Goal: Ask a question: Seek information or help from site administrators or community

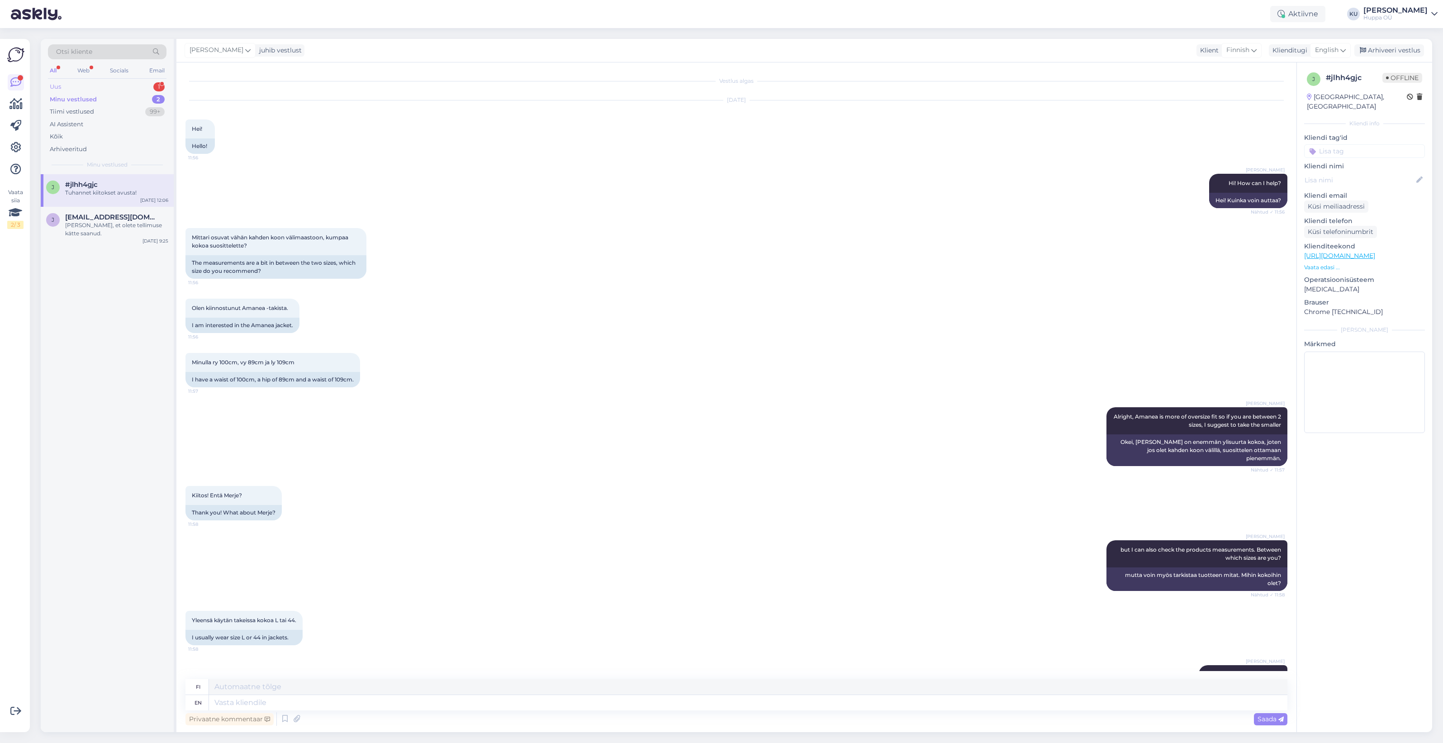
scroll to position [496, 0]
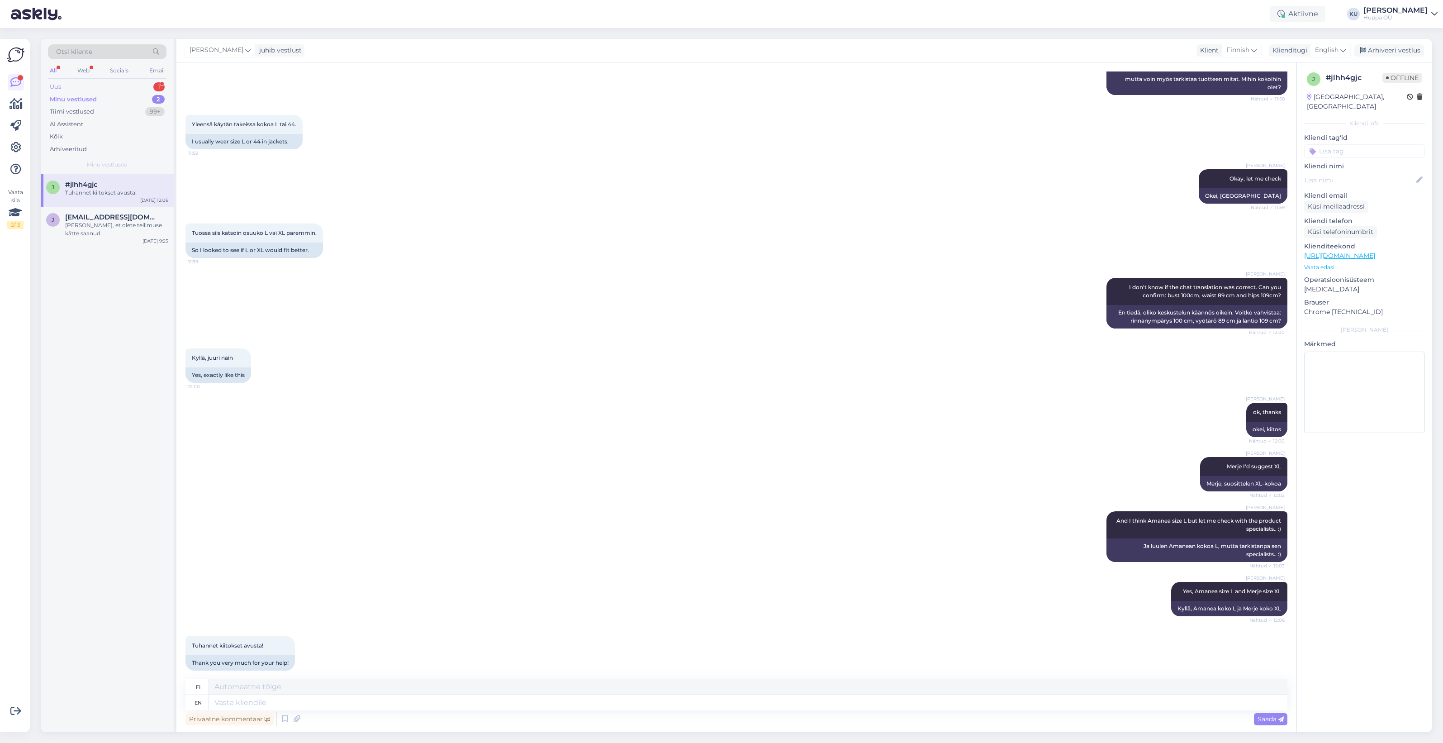
click at [117, 87] on div "Uus 1" at bounding box center [107, 87] width 119 height 13
click at [94, 189] on div "Laba diena" at bounding box center [116, 193] width 103 height 8
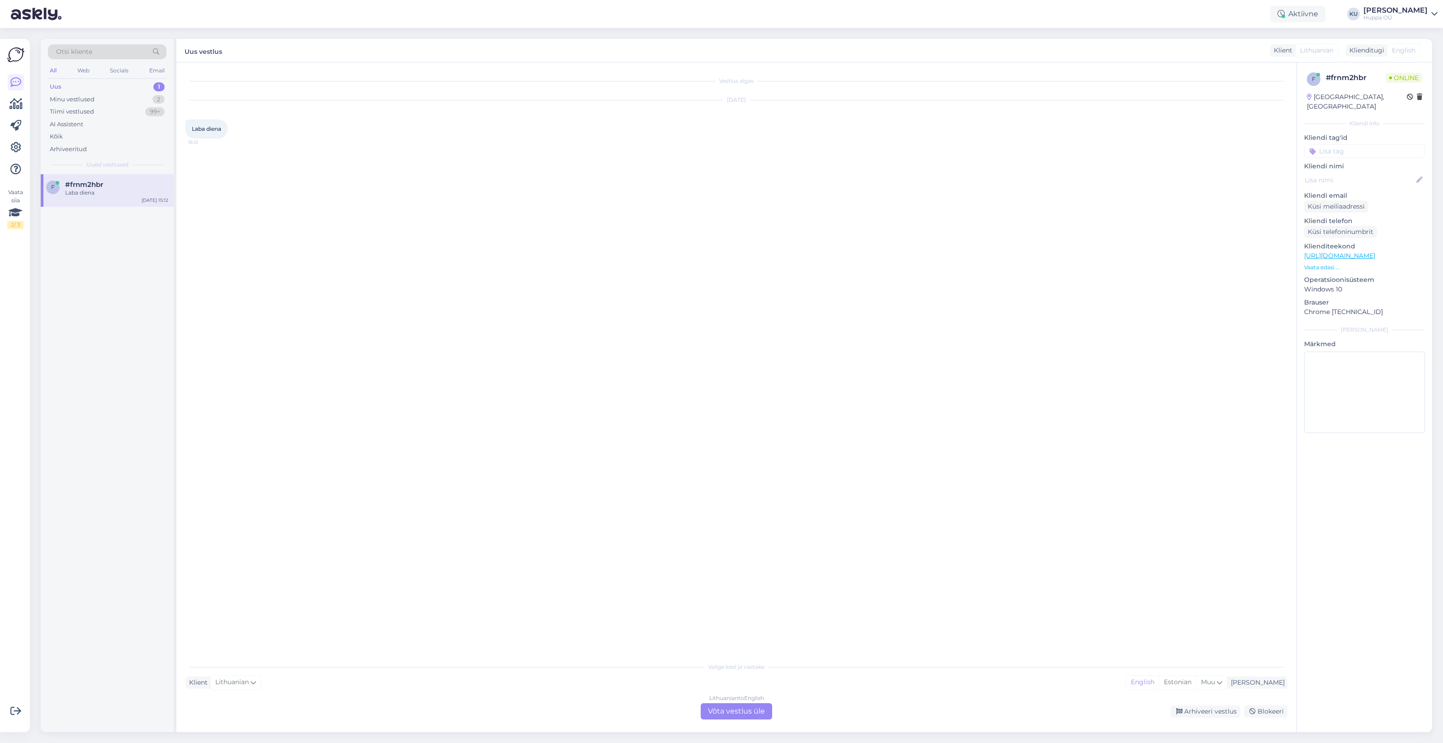
click at [741, 711] on div "Lithuanian to English Võta vestlus üle" at bounding box center [736, 711] width 71 height 16
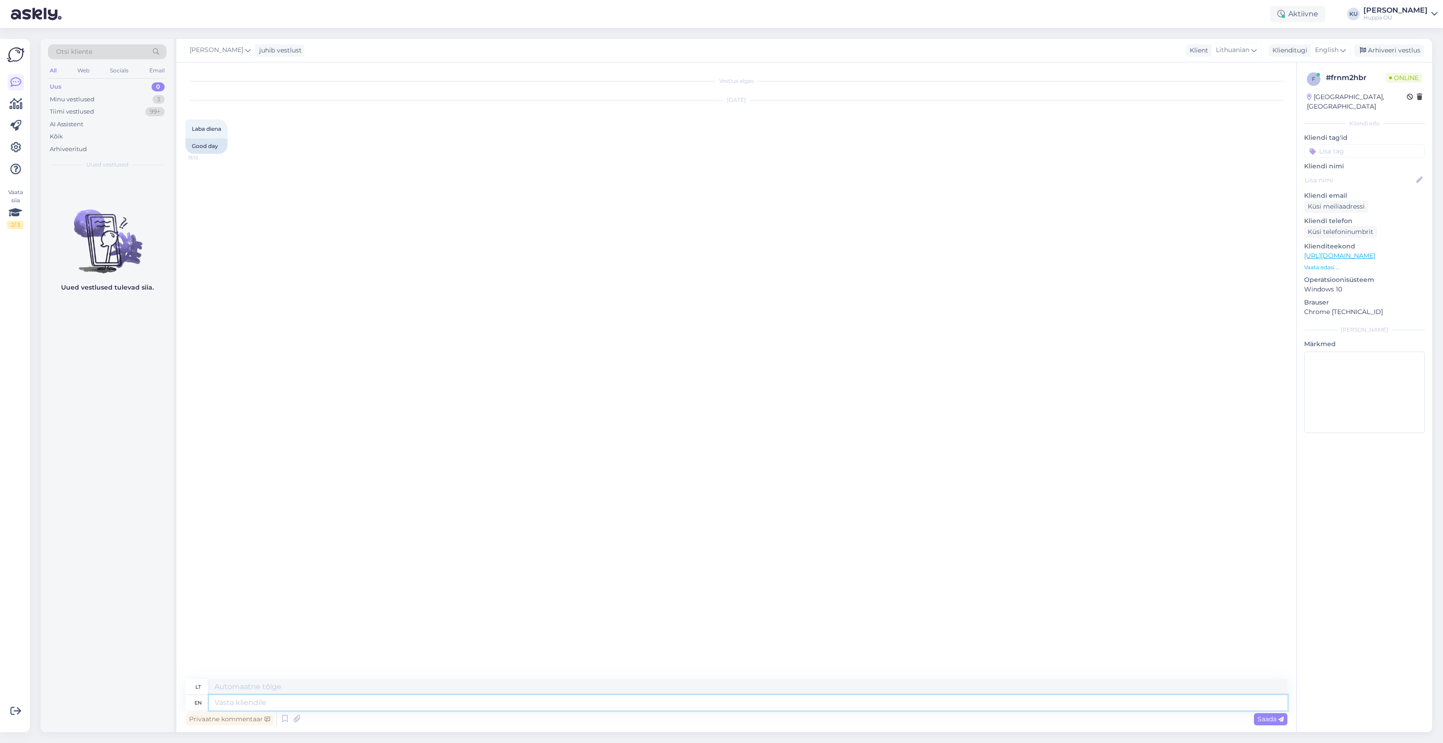
click at [474, 702] on textarea at bounding box center [748, 702] width 1078 height 15
type textarea "Hello!"
type textarea "Sveiki!"
type textarea "Hello! How c"
type textarea "Sveiki! Kaip"
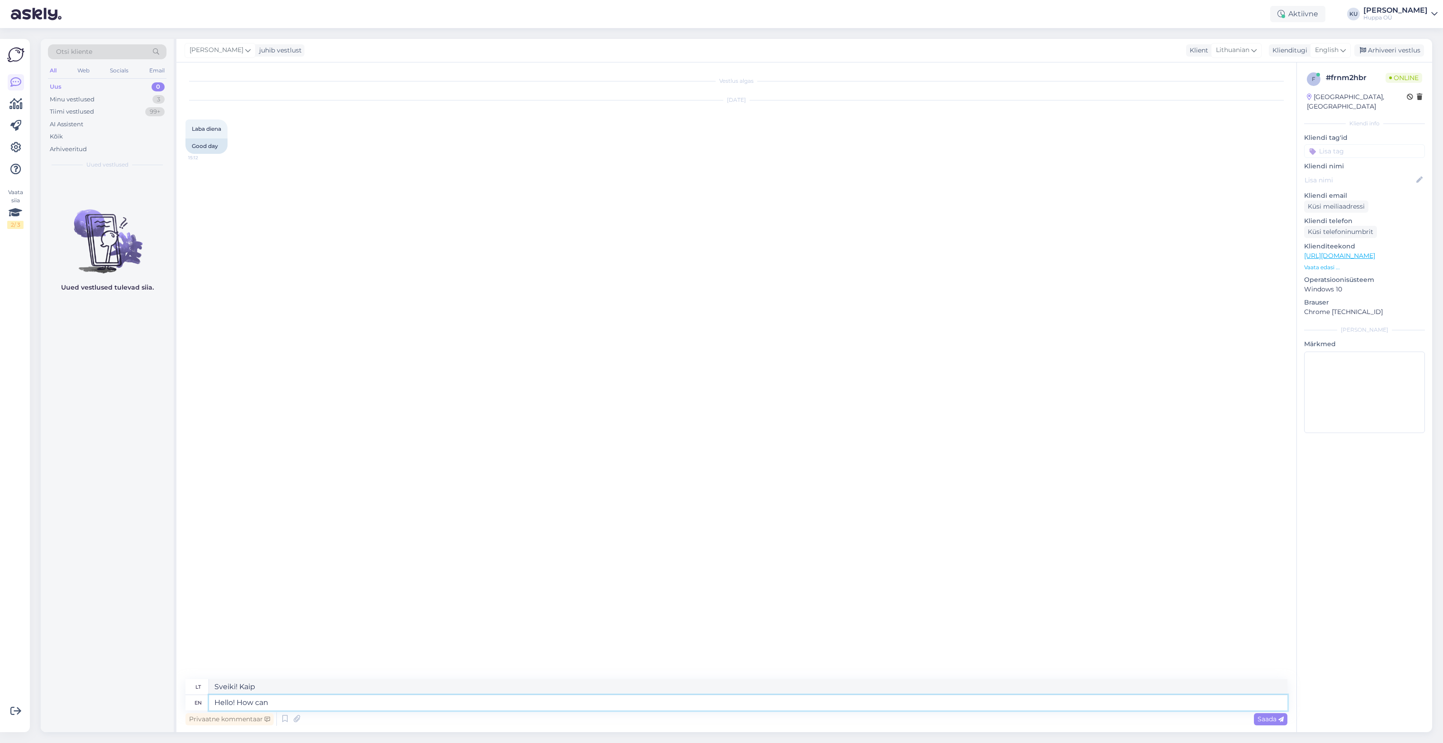
type textarea "Hello! How can"
type textarea "Sveiki! Kaip galima?"
type textarea "Hello! How can I he"
type textarea "Sveiki! Kaip aš galiu?"
type textarea "Hello! How can I help?"
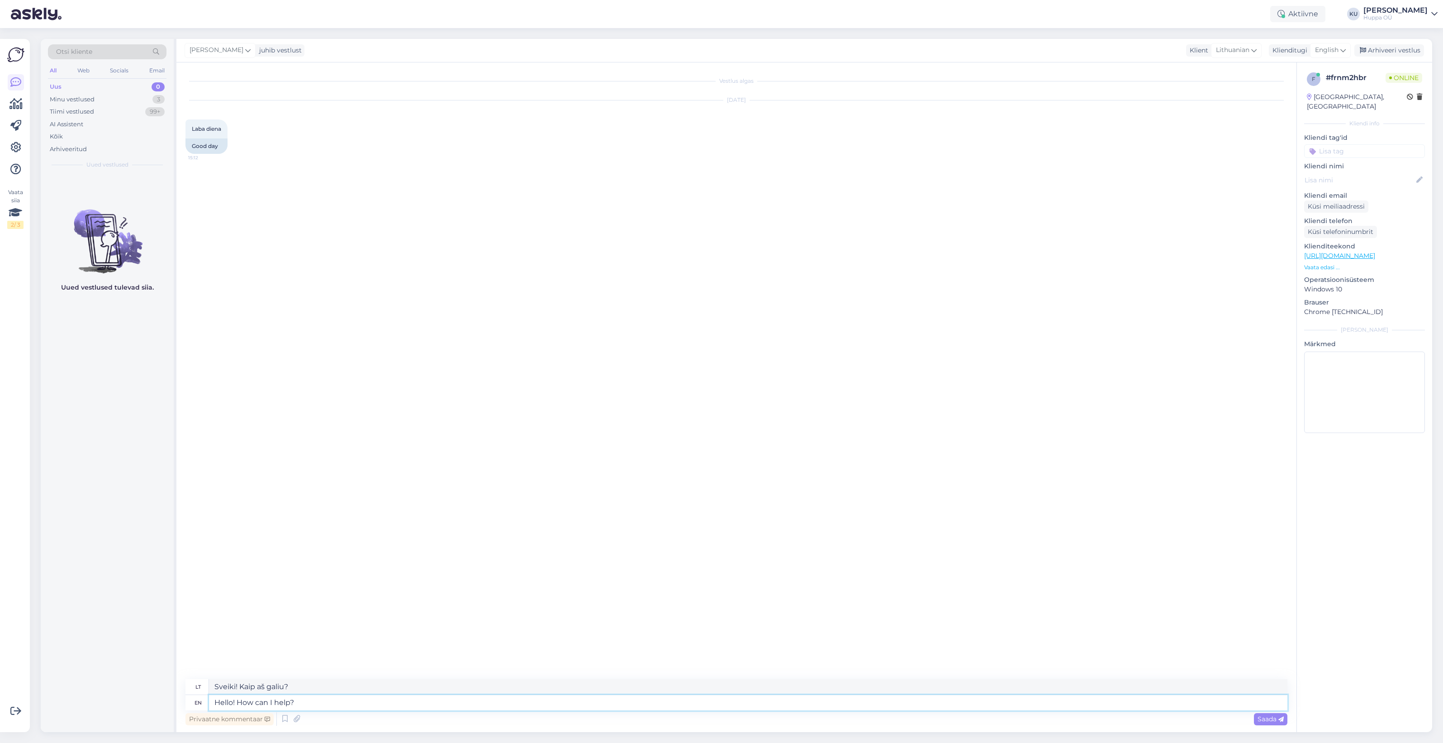
type textarea "Sveiki! Kuo galiu padėti?"
click at [97, 101] on div "Minu vestlused 3" at bounding box center [107, 99] width 119 height 13
click at [86, 259] on div "[PERSON_NAME], et olete tellimuse kätte saanud." at bounding box center [116, 262] width 103 height 16
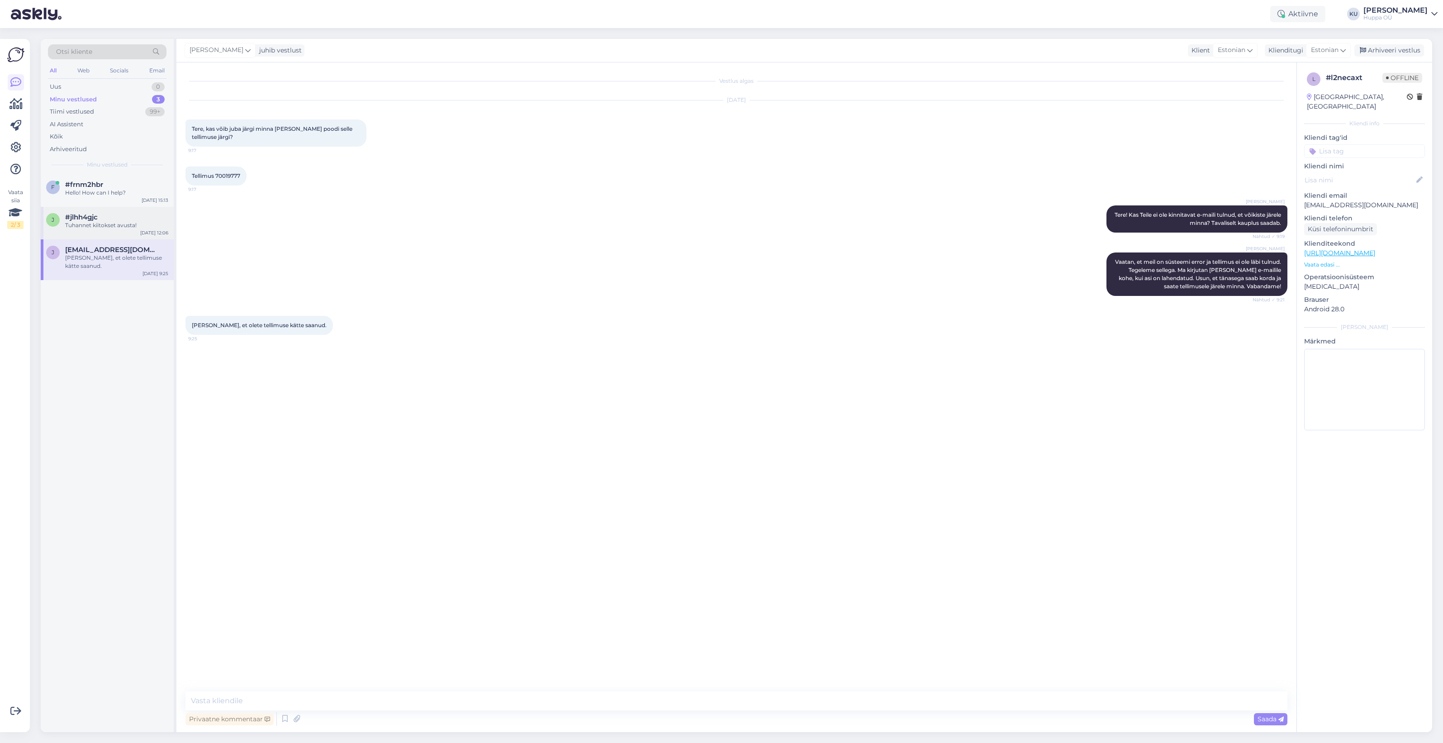
click at [73, 233] on div "j #jlhh4gjc Tuhannet kiitokset avusta! [DATE] 12:06" at bounding box center [107, 223] width 133 height 33
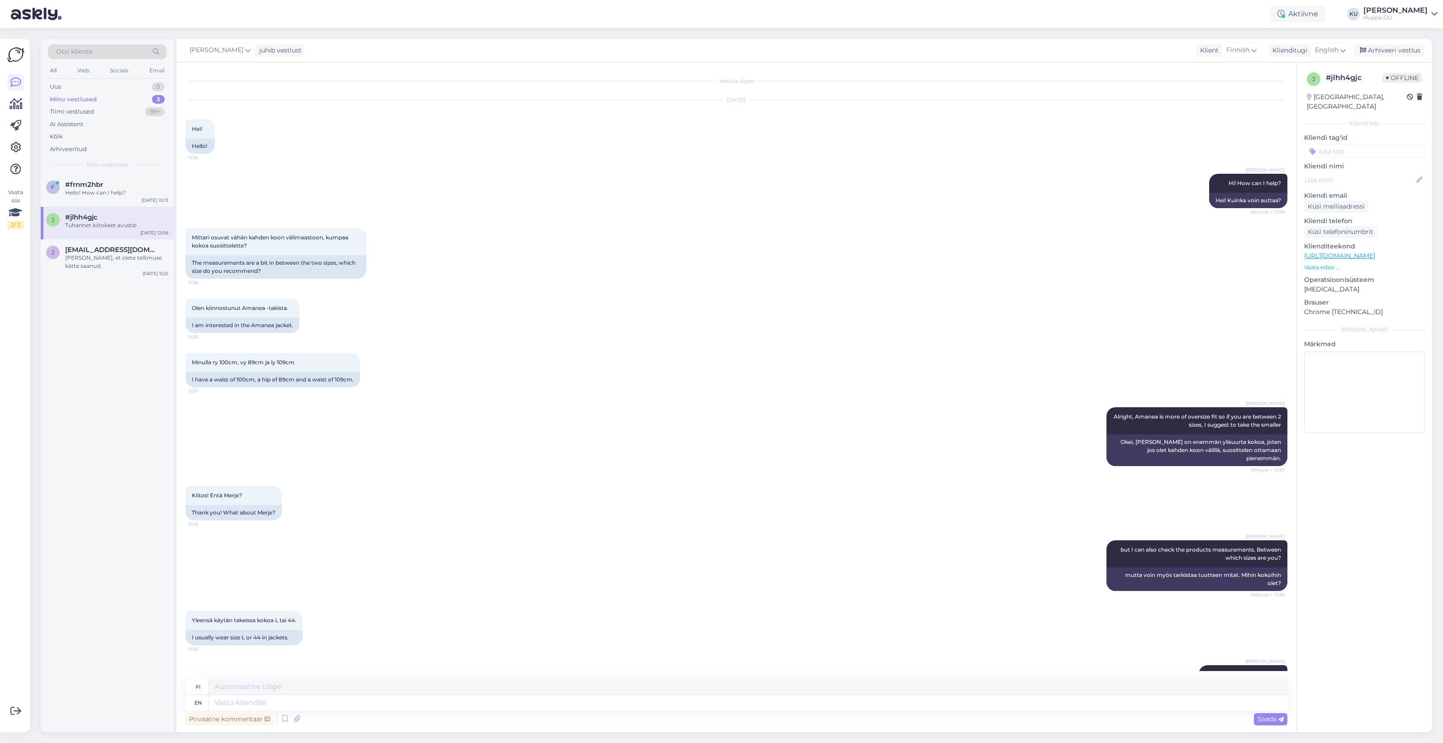
scroll to position [496, 0]
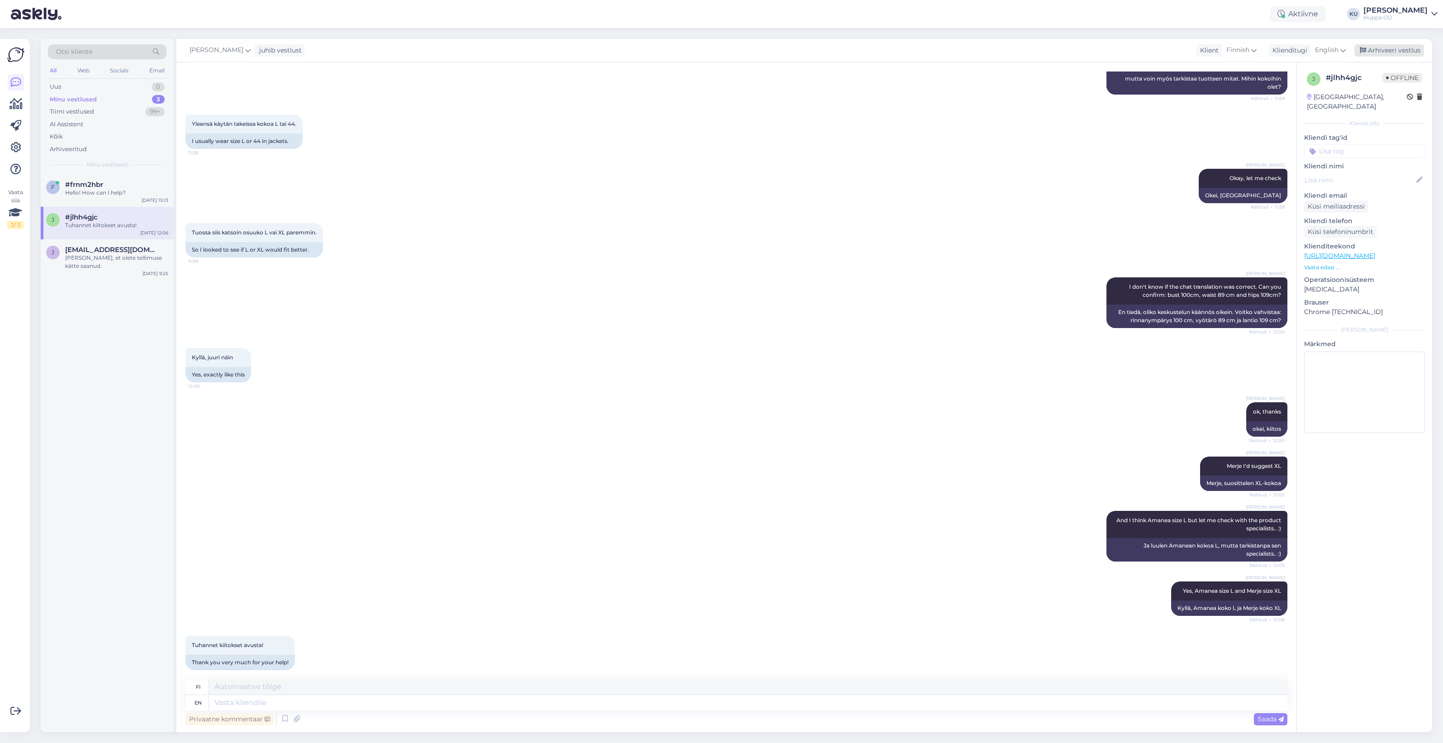
click at [1396, 51] on div "Arhiveeri vestlus" at bounding box center [1389, 50] width 70 height 12
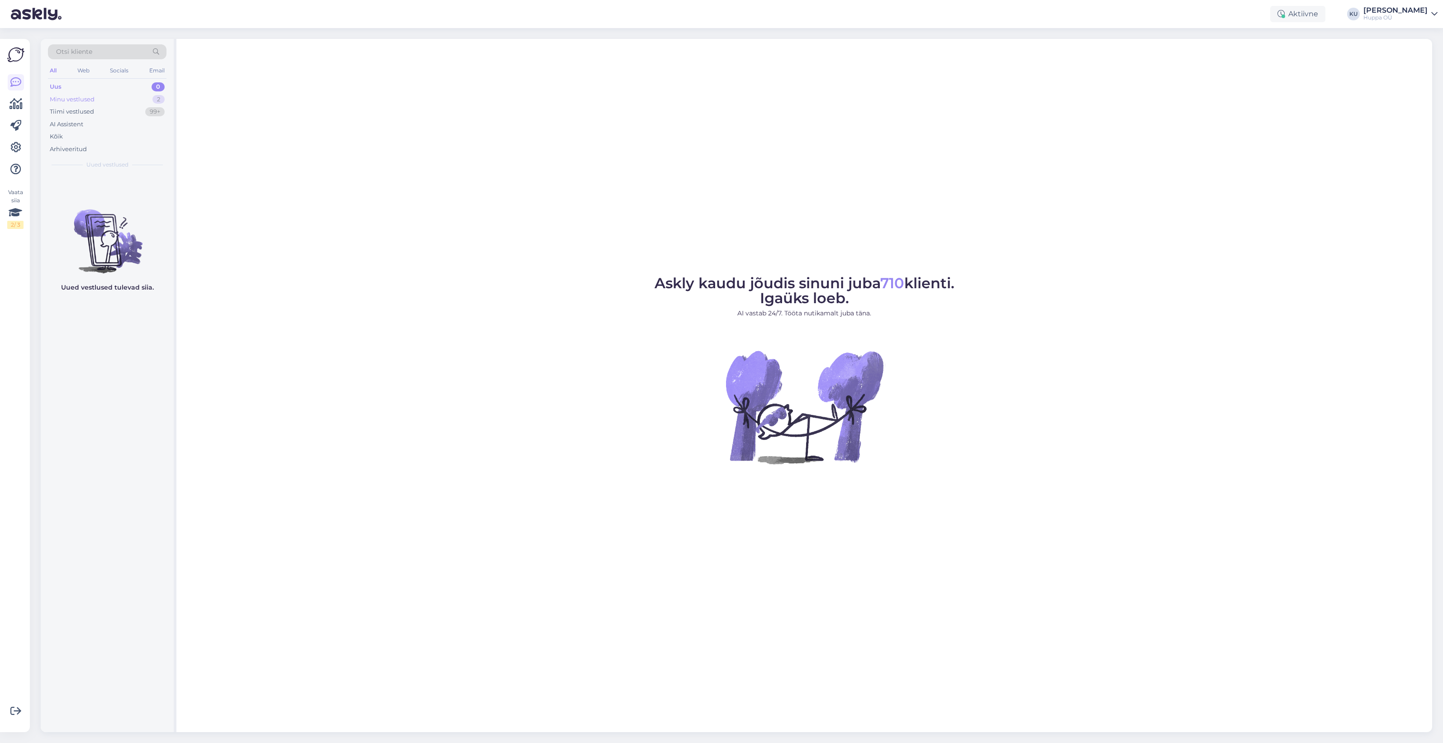
click at [123, 96] on div "Minu vestlused 2" at bounding box center [107, 99] width 119 height 13
drag, startPoint x: 101, startPoint y: 193, endPoint x: 127, endPoint y: 191, distance: 25.8
click at [103, 193] on div "Hello! How can I help?" at bounding box center [116, 193] width 103 height 8
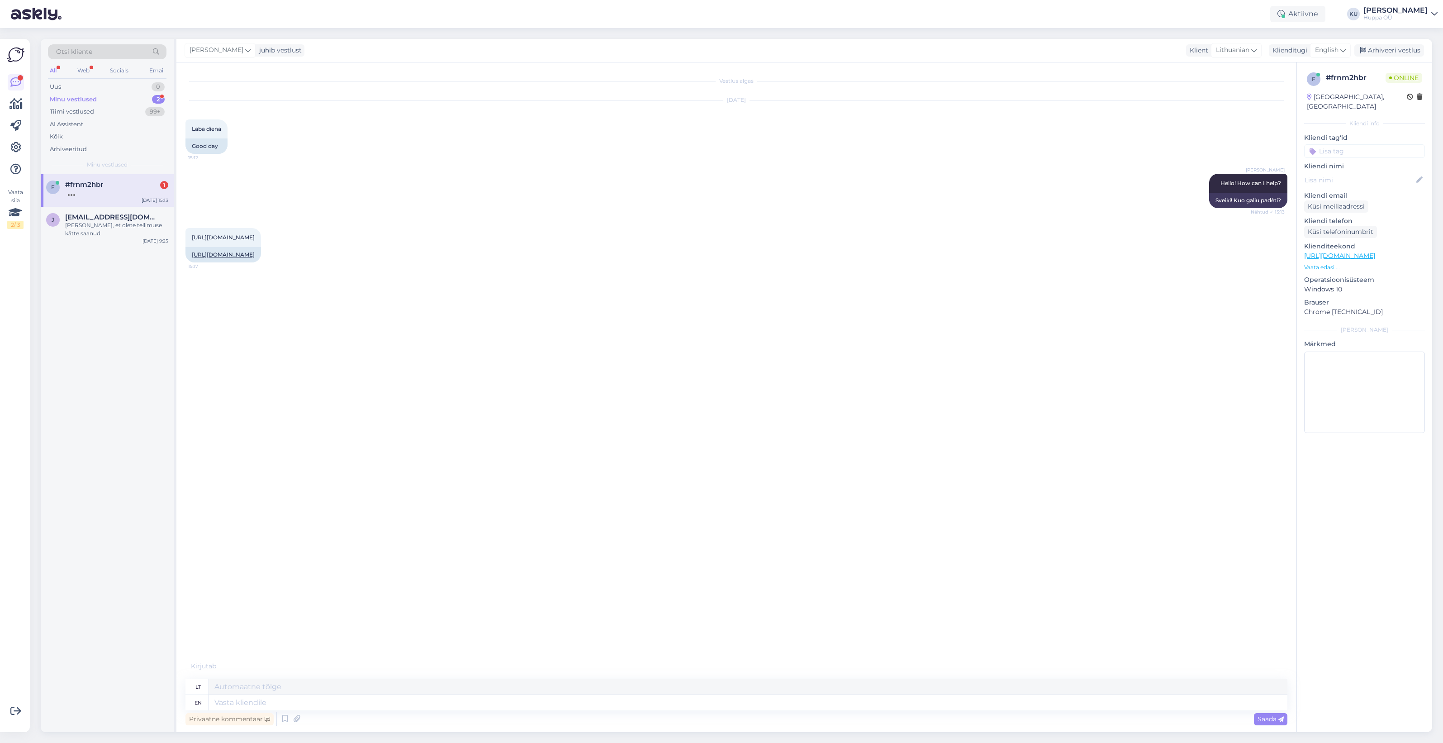
click at [119, 185] on div "#frnm2hbr 1" at bounding box center [116, 184] width 103 height 8
click at [255, 254] on link "https://shop.huppa.eu/lt/product/nina-1-3/" at bounding box center [223, 254] width 63 height 7
click at [231, 698] on textarea at bounding box center [748, 702] width 1078 height 15
type textarea "What s"
type textarea "Kas"
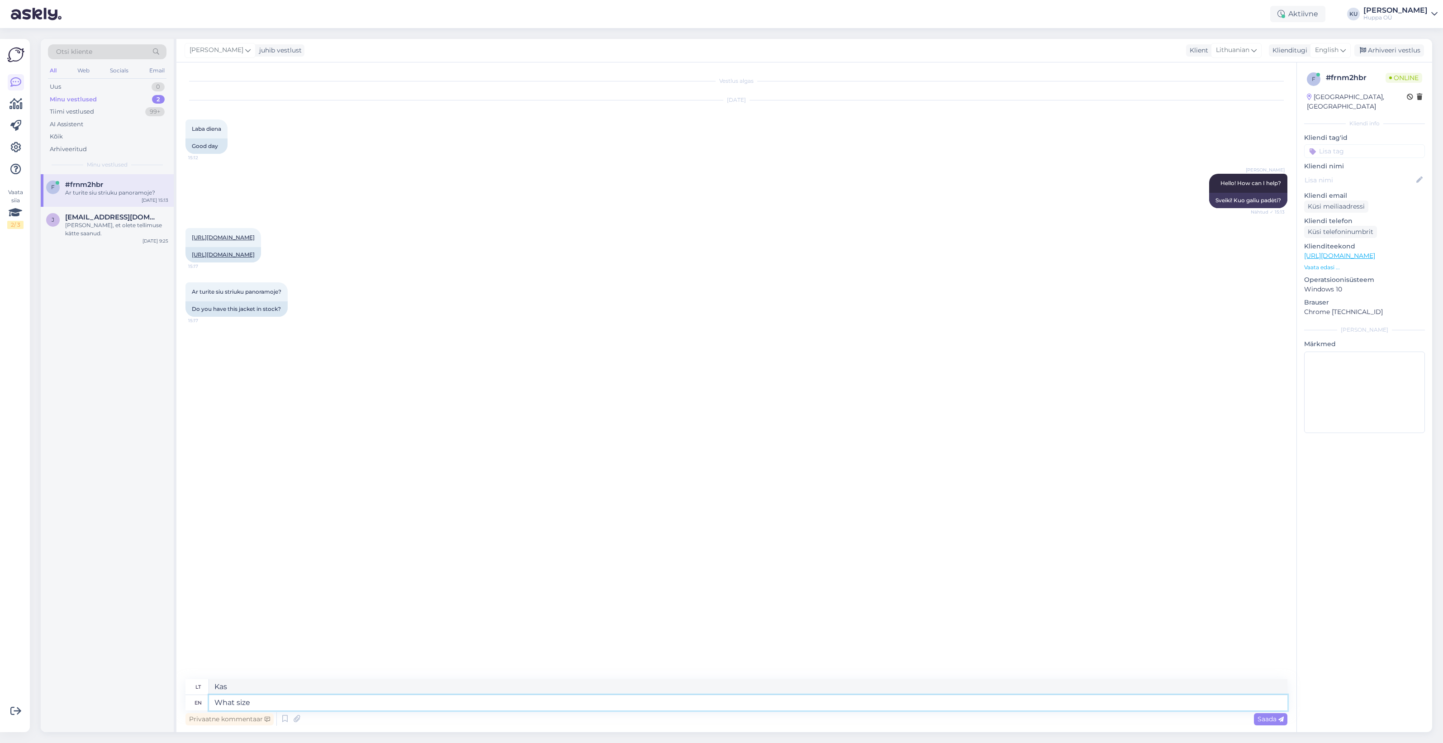
type textarea "What size?"
type textarea "Kokio dydžio"
type textarea "What size?"
type textarea "Kokio dydžio?"
type textarea "What size? You m"
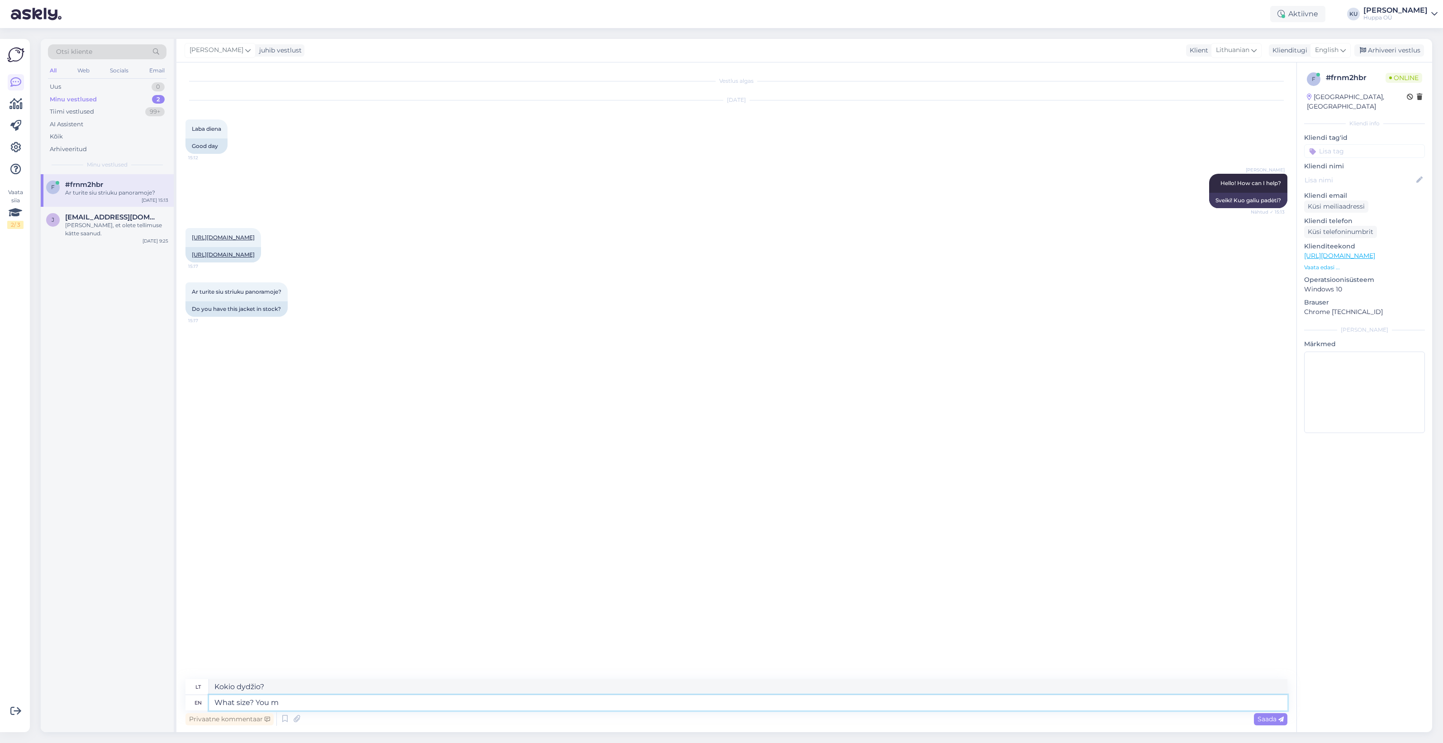
type textarea "Kokio dydžio? Tu"
type textarea "What size? You mean"
type textarea "Kokio dydžio? Turite omenyje"
type textarea "What size? You mean M?"
type textarea "Koks dydis? Turite omenyje M?"
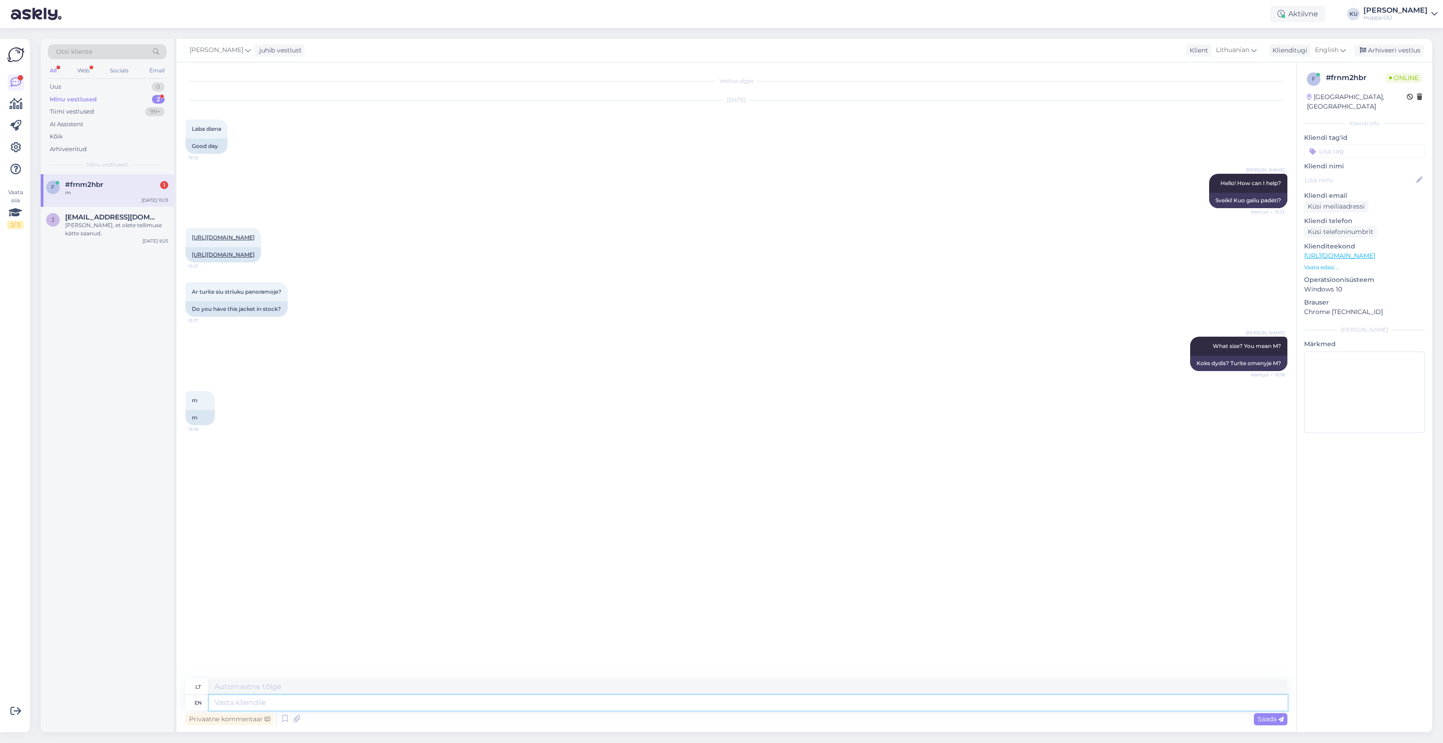
click at [231, 698] on textarea at bounding box center [748, 702] width 1078 height 15
click at [270, 697] on textarea at bounding box center [748, 702] width 1078 height 15
type textarea "It s"
type textarea "Tai"
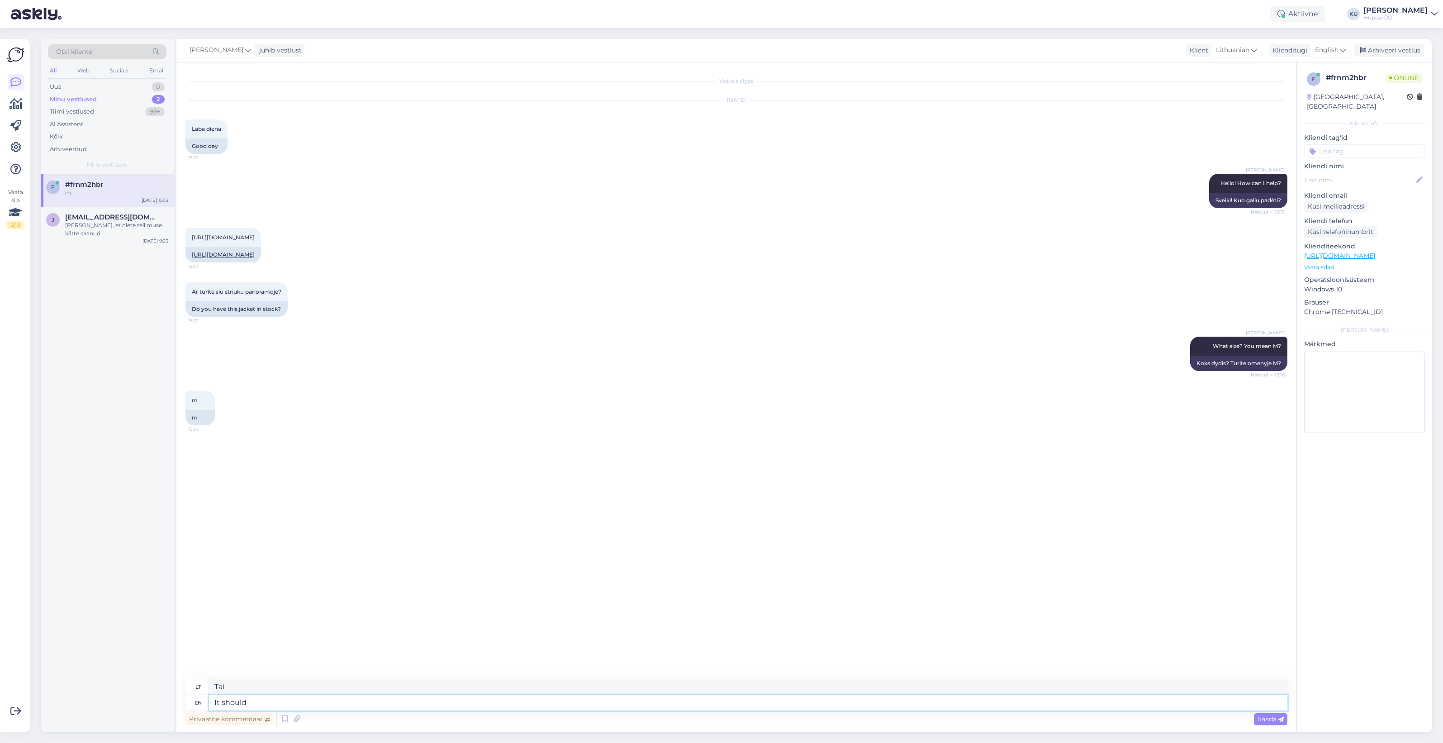
type textarea "It should"
type textarea "Tai turėtų"
type textarea "It should be"
type textarea "Turėtų būti"
type textarea "It should be available"
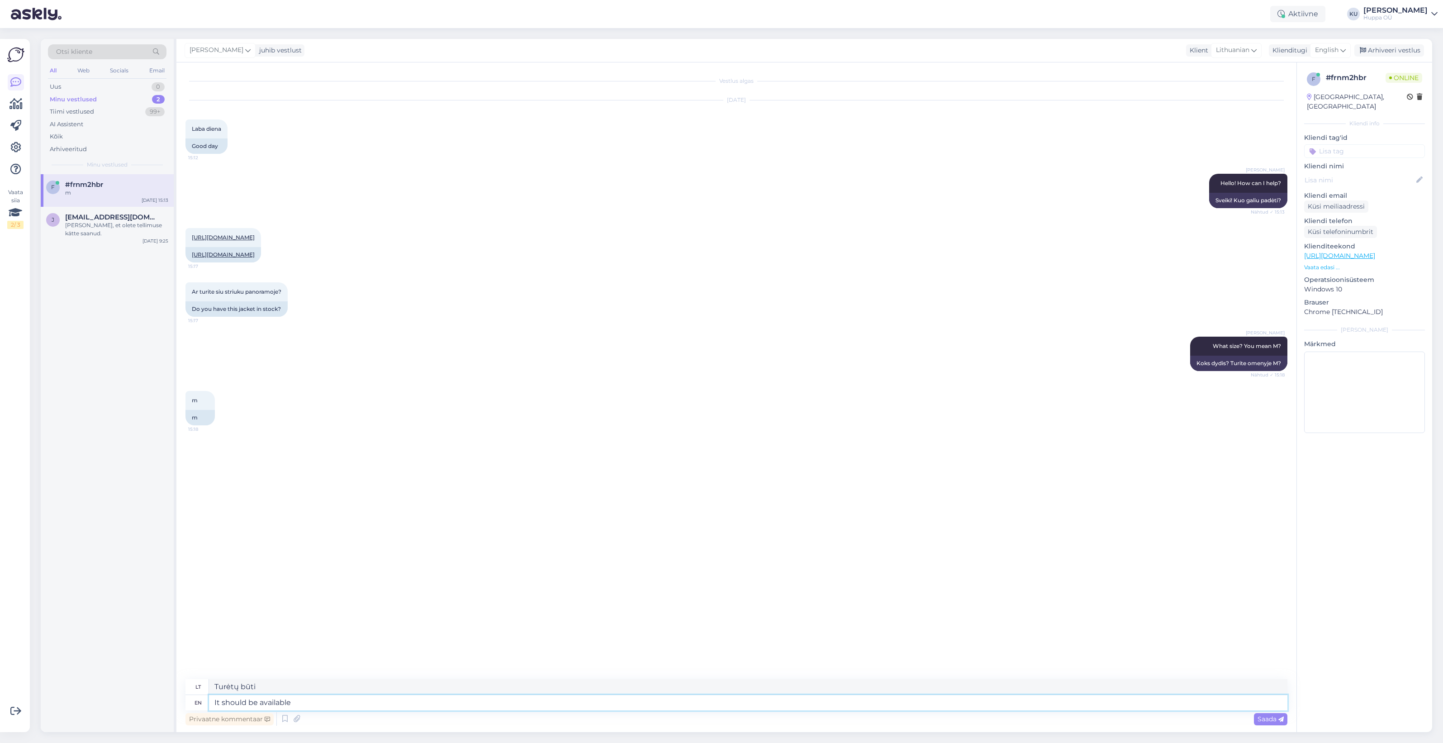
type textarea "Turėtų būti prieinama"
type textarea "It should be available again"
type textarea "Turėtų būti vėl prieinama"
type textarea "It should be available again hopefully"
type textarea "Tikiuosi, kad vėl bus galima įsigyti"
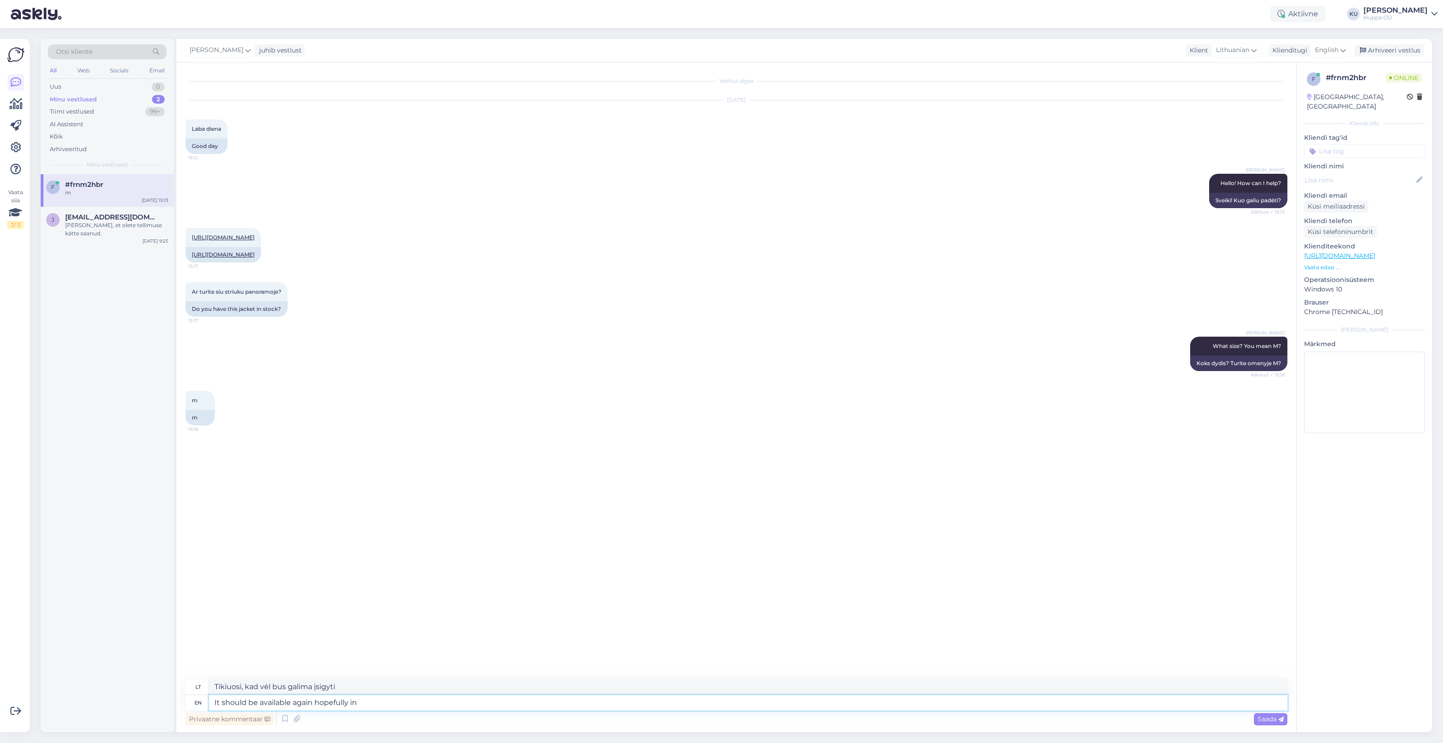
type textarea "It should be available again hopefully in"
type textarea "Tikiuosi, kad jis vėl bus prieinamas"
type textarea "It should be available again hopefully in 2 w"
type textarea "Tikiuosi, kad jis vėl bus prieinamas per 2 metus."
type textarea "It should be available again hopefully in 2 weeks"
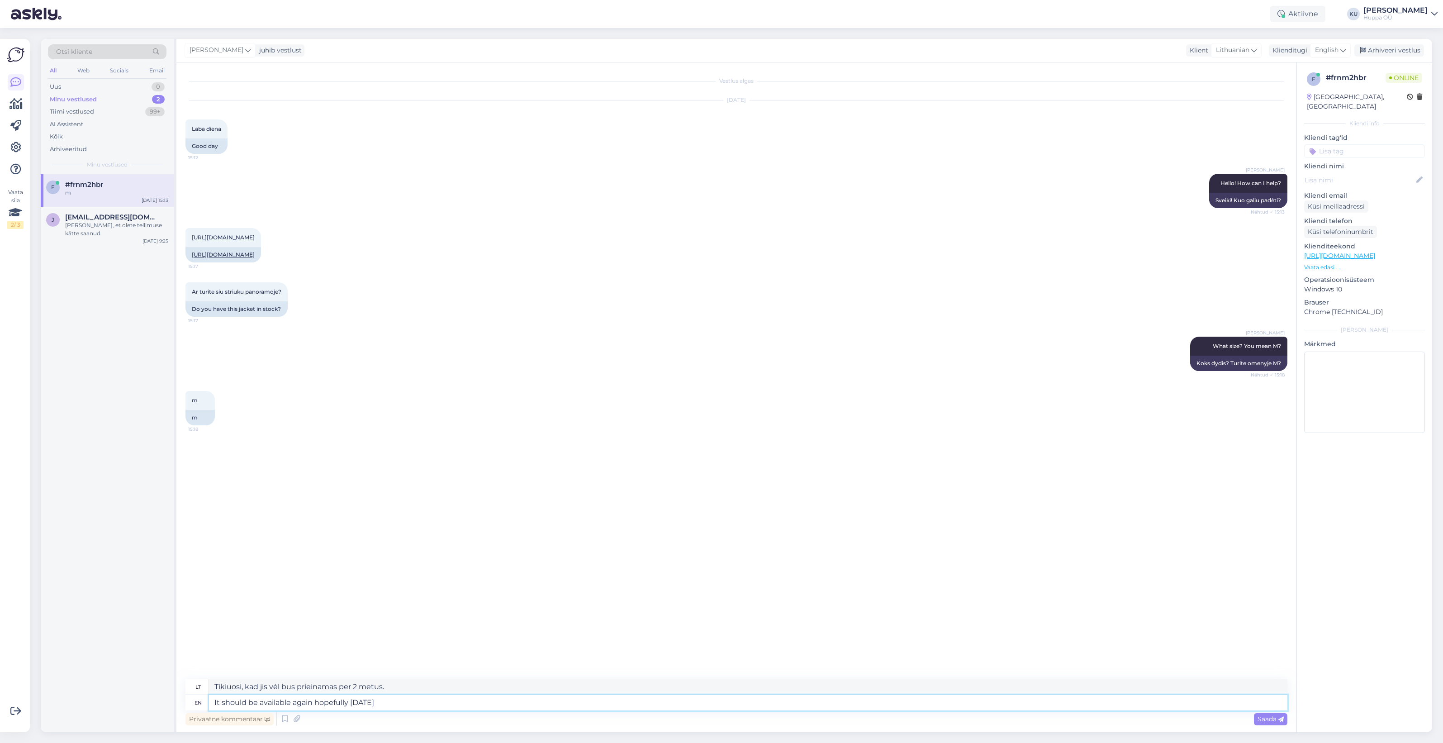
type textarea "Tikiuosi, kad po 2 savaičių vėl bus galima įsigyti"
type textarea "It should be available again hopefully in 2 weeks. I"
type textarea "Tikiuosi, kad jis vėl bus prieinamas po 2 savaičių."
type textarea "It should be available again hopefully in 2 weeks. If"
type textarea "Tikiuosi, kad jis vėl bus prieinamas po 2 savaičių. Jei"
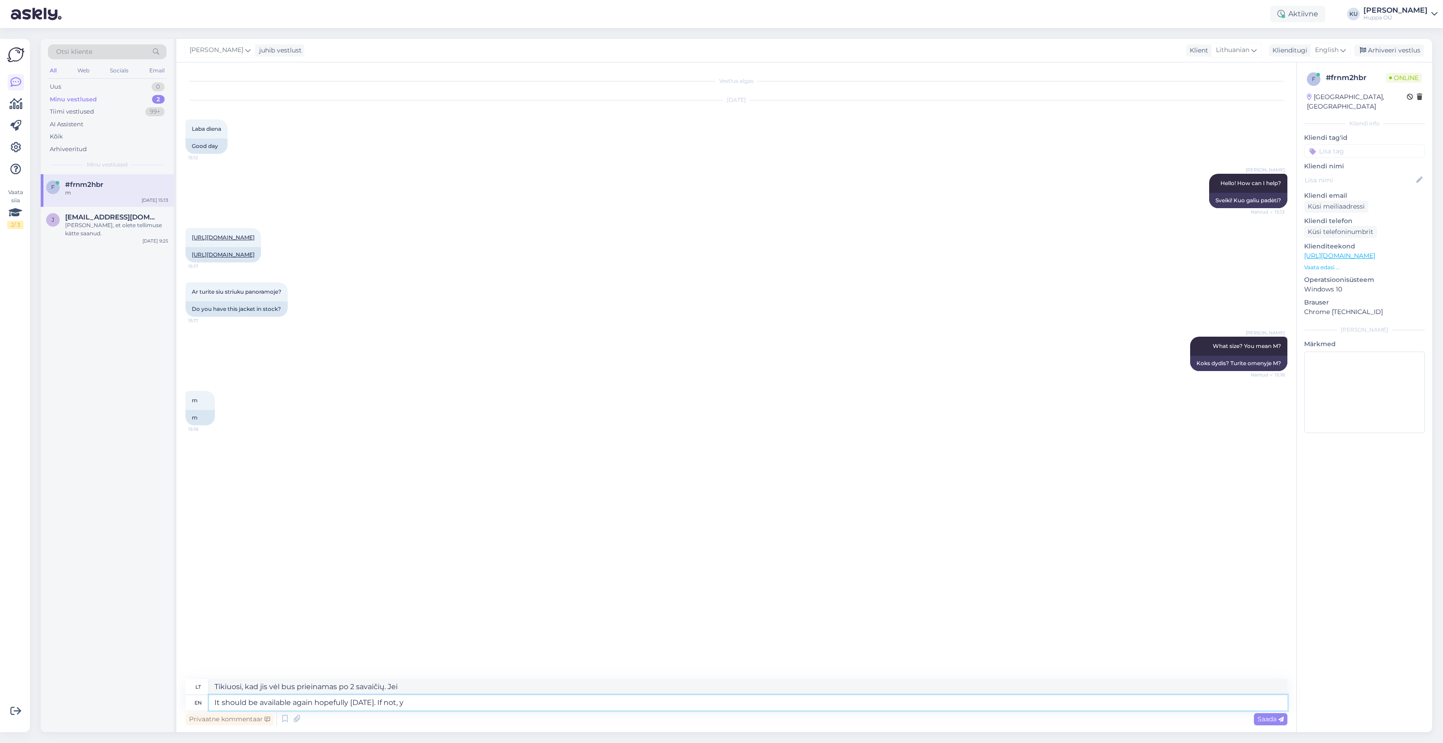
type textarea "It should be available again hopefully in 2 weeks. If not, yo"
type textarea "Tikiuosi, kad jis vėl bus prieinamas po 2 savaičių. Jei ne,"
type textarea "It should be available again hopefully in 2 weeks. If not, you c"
type textarea "Tikėkimės, kad jis vėl bus prieinamas po 2 savaičių. Jei ne, jūs"
type textarea "It should be available again hopefully in 2 weeks. If not, you can w"
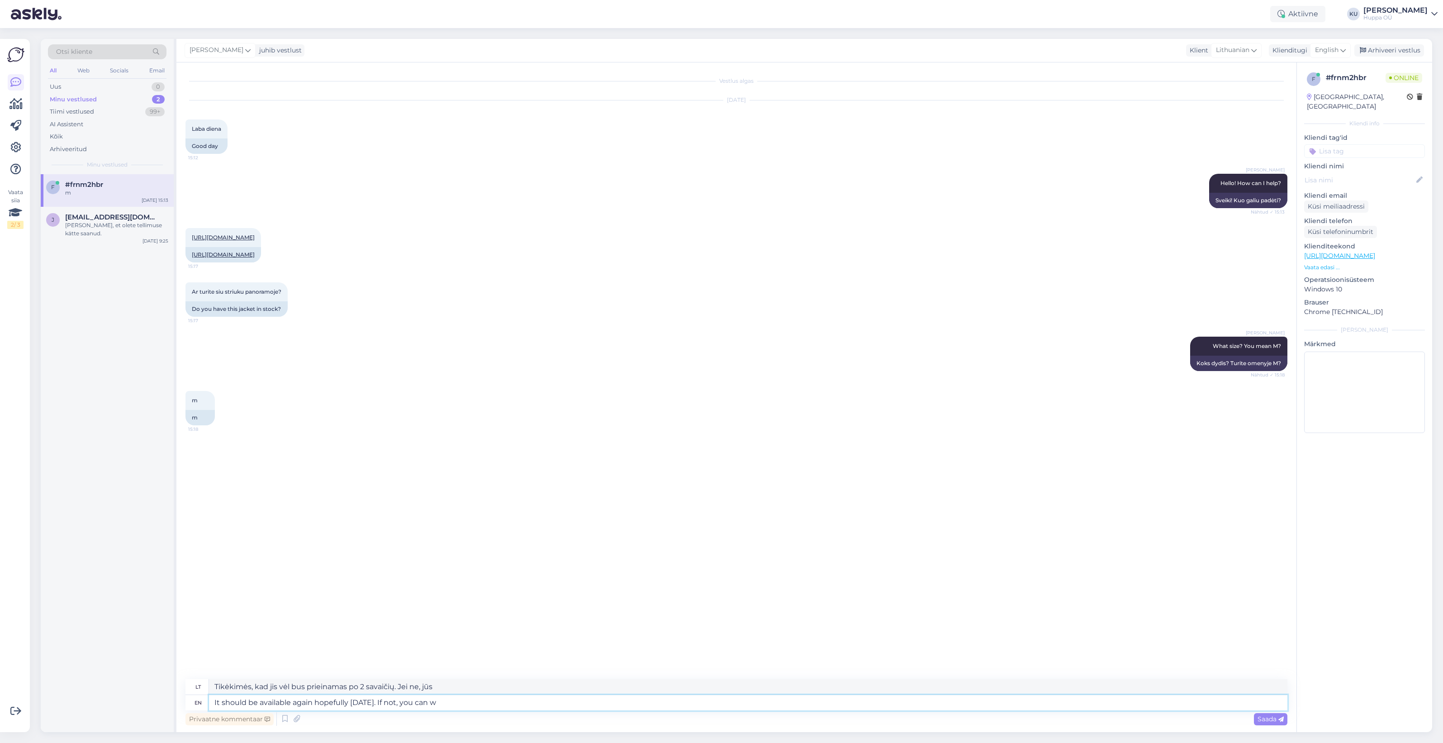
type textarea "Tikėkimės, kad jis vėl bus prieinamas po 2 savaičių. Jei ne, galite"
type textarea "It should be available again hopefully in 2 weeks. If not, you can write a"
type textarea "Tikiuosi, kad jis vėl bus pasiekiamas po 2 savaičių. Jei ne, galite parašyti"
type textarea "It should be available again hopefully in 2 weeks. If not, you can write again …"
type textarea "Tikiuosi, kad jis vėl bus pasiekiamas po 2 savaičių. Jei ne, galite parašyti da…"
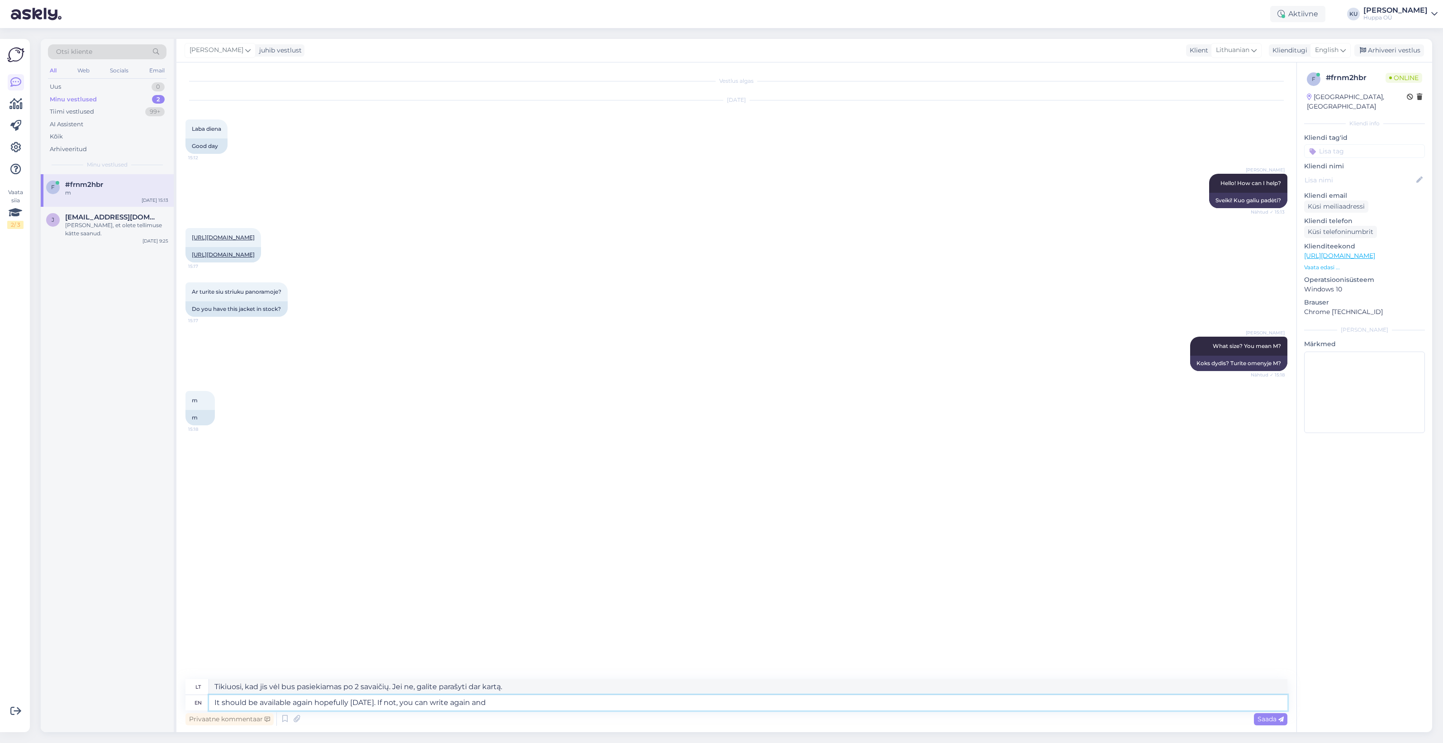
type textarea "It should be available again hopefully in 2 weeks. If not, you can write again …"
type textarea "Tikiuosi, kad jis vėl bus pasiekiamas po 2 savaičių. Jei ne, galite parašyti da…"
type textarea "It should be available again hopefully in 2 weeks. If not, you can write again …"
type textarea "Tikiuosi, kad jis vėl bus pasiekiamas po 2 savaičių. Jei ne, galite parašyti da…"
type textarea "It should be available again hopefully in 2 weeks. If not, you can write again …"
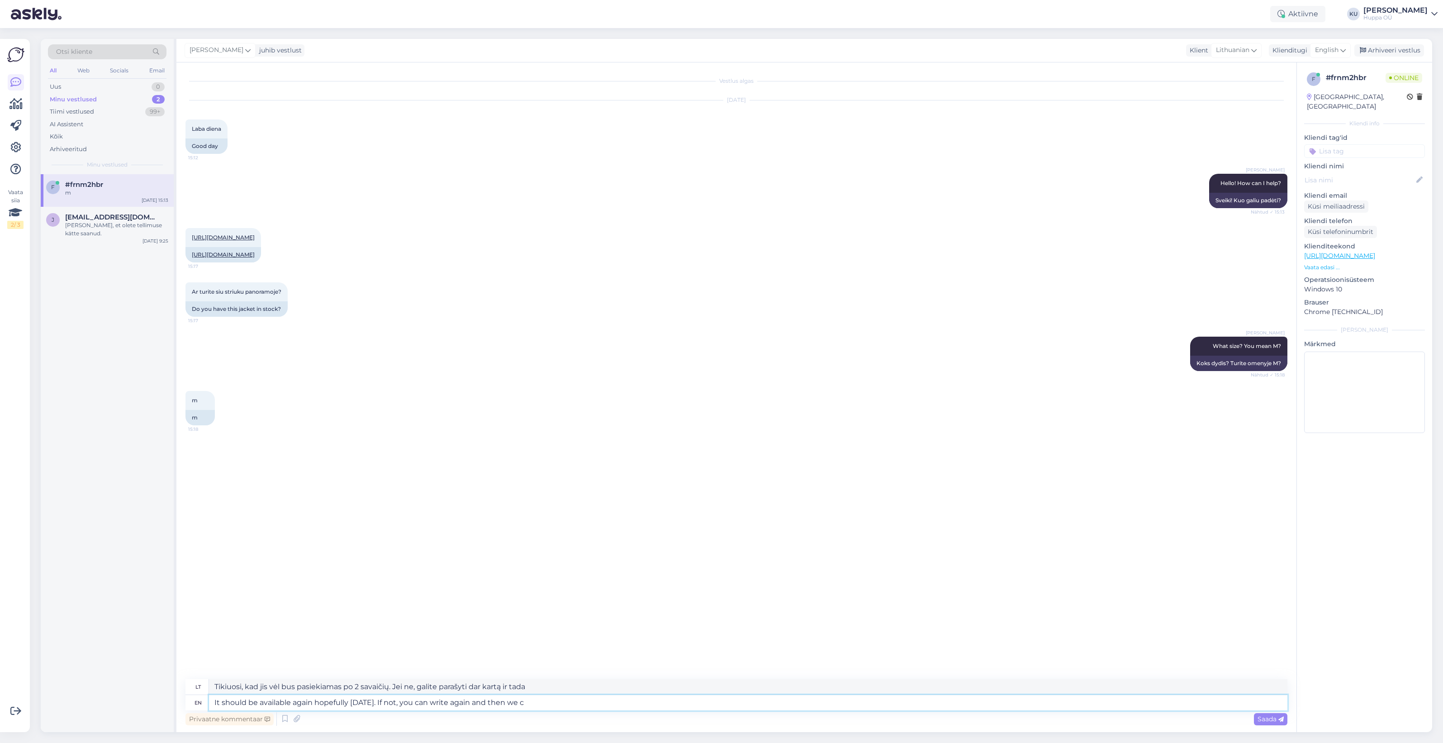
type textarea "Tikėkimės, kad jis vėl bus pasiekiamas po 2 savaičių. Jei ne, galite parašyti d…"
type textarea "It should be available again hopefully in 2 weeks. If not, you can write again …"
type textarea "Tikimės, kad jis vėl bus pasiekiamas po 2 savaičių. Jei ne, galite parašyti dar…"
type textarea "It should be available again hopefully in 2 weeks. If not, you can write again …"
type textarea "Tikiuosi, kad jis vėl bus pasiekiamas po 2 savaičių. Jei ne, galite parašyti da…"
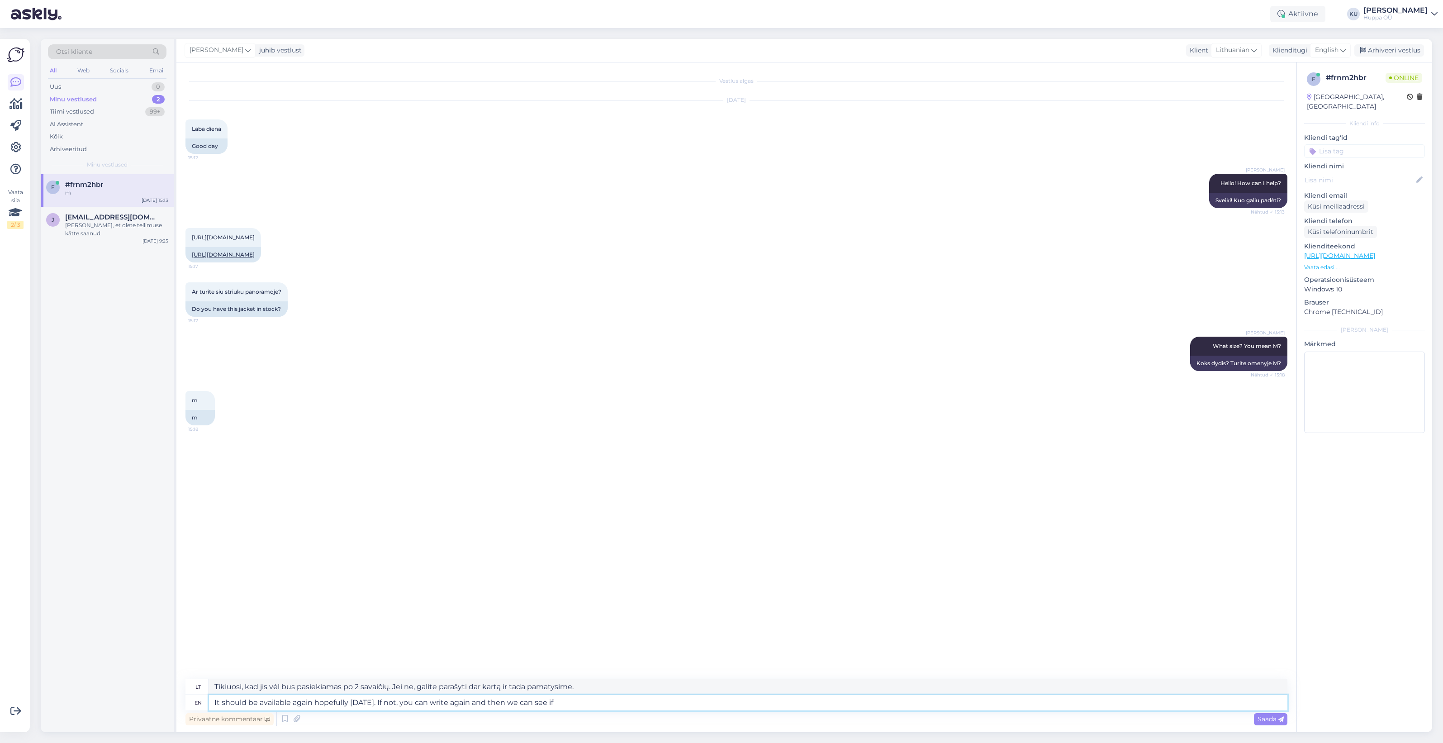
type textarea "It should be available again hopefully in 2 weeks. If not, you can write again …"
type textarea "Tikimės, kad jis vėl bus pasiekiamas po 2 savaičių. Jei ne, galite parašyti dar…"
type textarea "It should be available again hopefully in 2 weeks. If not, you can write again …"
type textarea "Tikiuosi, kad jis vėl bus pasiekiamas po 2 savaičių. Jei ne, galite parašyti da…"
type textarea "It should be available again hopefully in 2 weeks. If not, you can write again …"
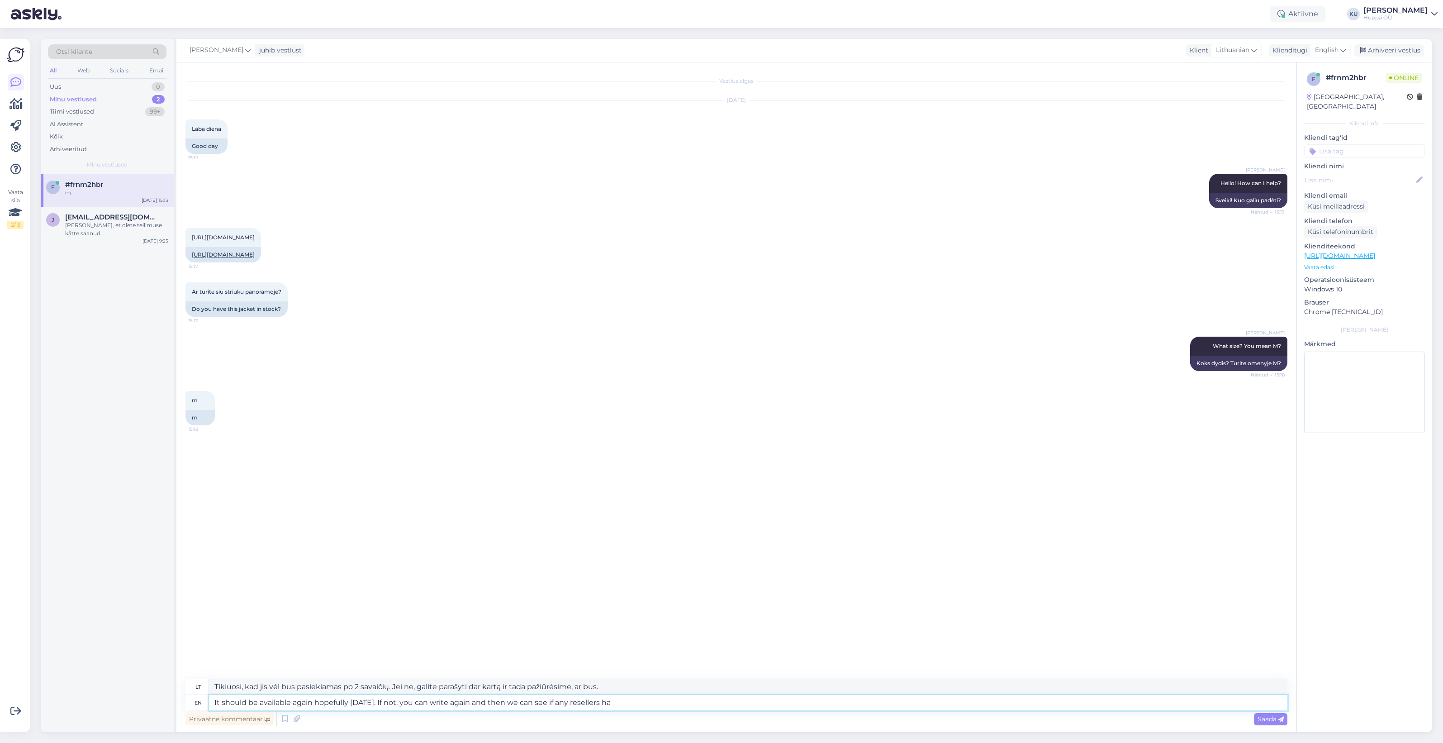
type textarea "Tikimės, kad jis vėl bus prieinamas po 2 savaičių. Jei ne, galite parašyti dar …"
type textarea "It should be available again hopefully in 2 weeks. If not, you can write again …"
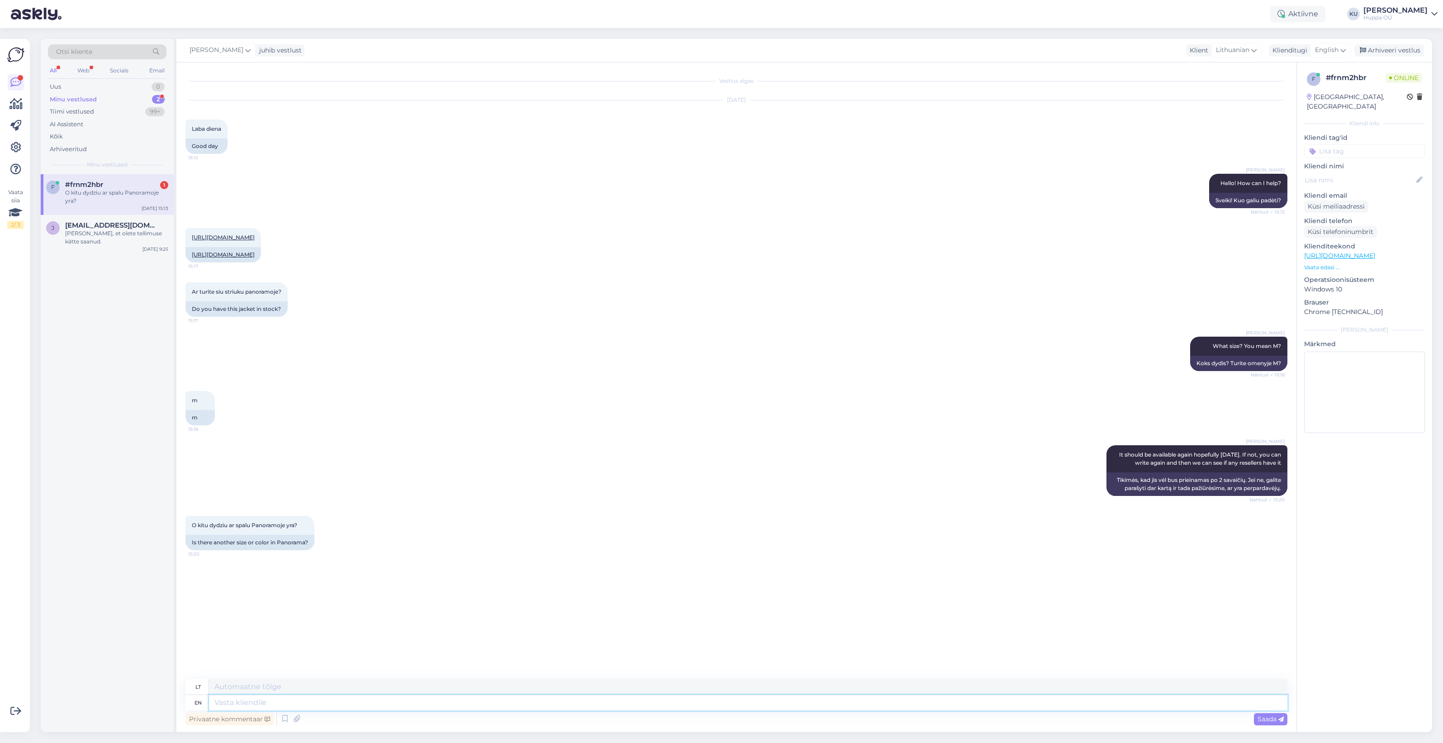
click at [360, 698] on textarea at bounding box center [748, 702] width 1078 height 15
type textarea "Let"
type textarea "Leiskite"
type textarea "Let me"
type textarea "Leisk man"
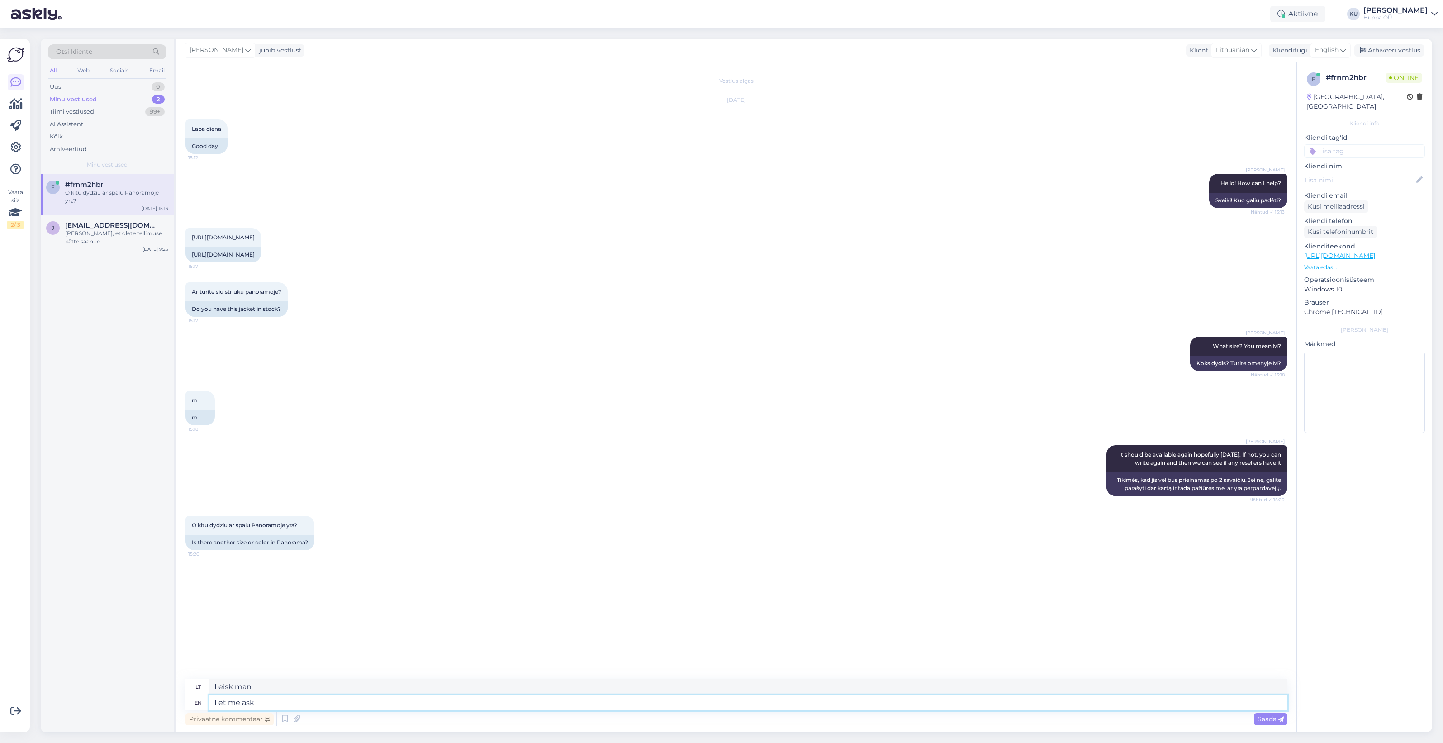
type textarea "Let me ask"
type textarea "Leiskite man paklausti"
type textarea "Let me ask from o"
type textarea "Leiskite man paklausti iš"
type textarea "Let me ask from our"
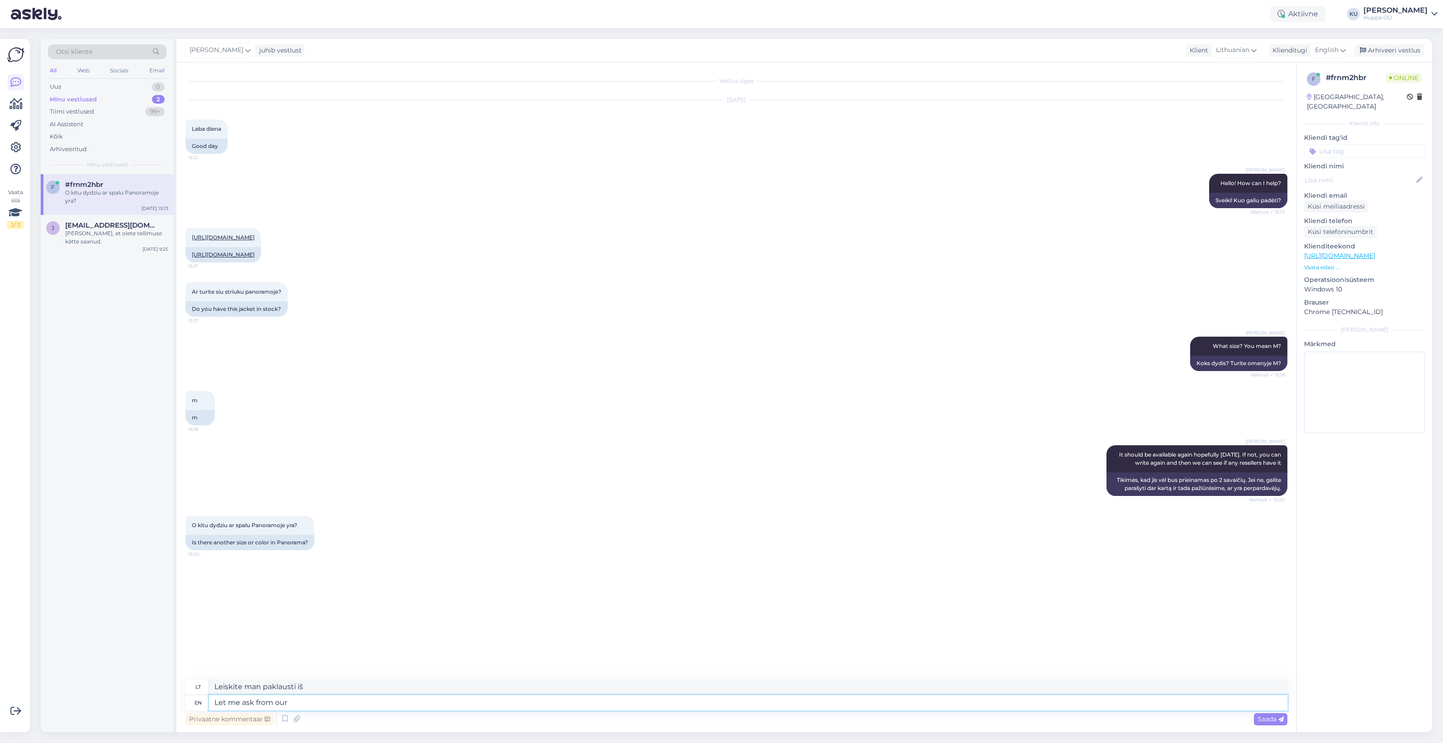
type textarea "Leiskite man paklausti iš mūsų"
type textarea "Let me ask from our Sales r"
type textarea "Leiskite man paklausti mūsų pardavimų skyriaus"
type textarea "Let me ask from our Sales representative"
type textarea "Leiskite man paklausti mūsų pardavimų atstovo"
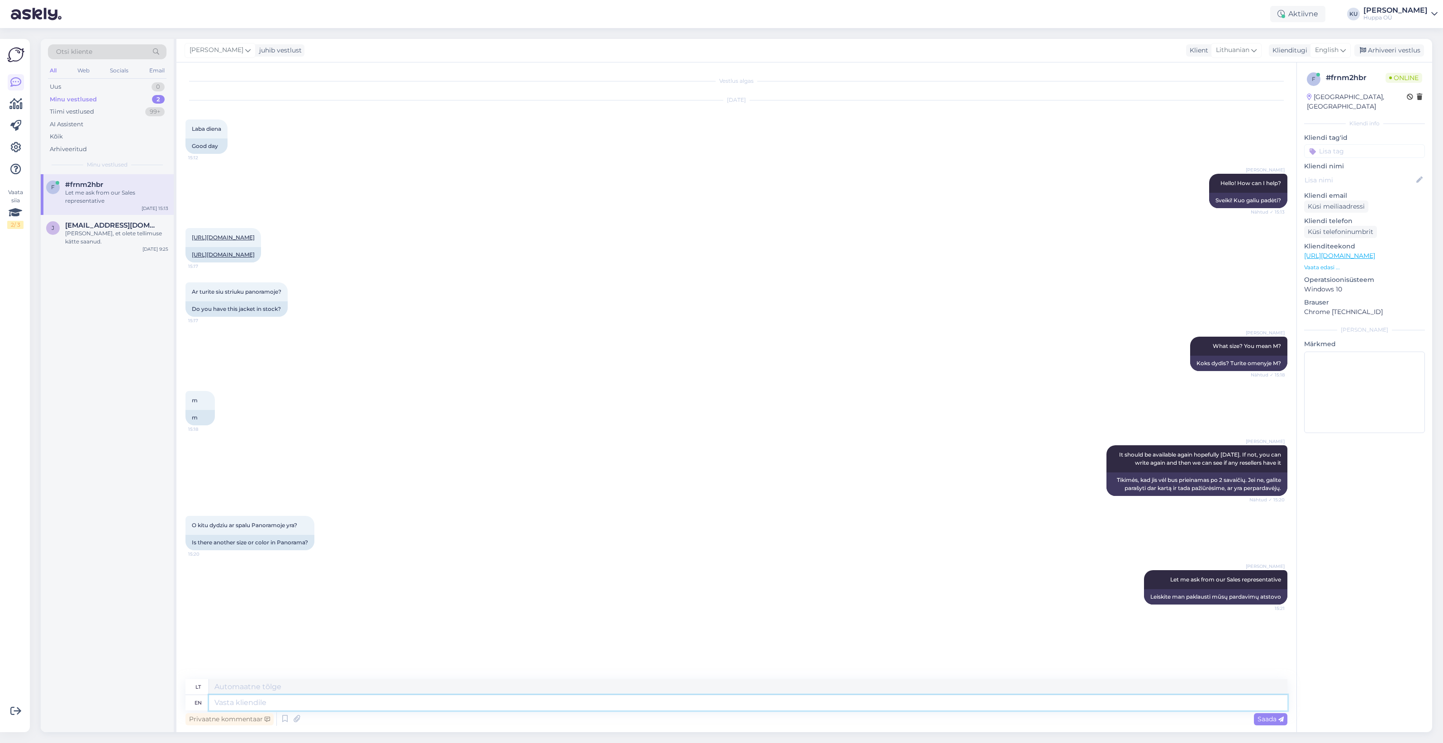
click at [320, 699] on textarea at bounding box center [748, 702] width 1078 height 15
type textarea "Unfortunately n"
type textarea "Deja"
type textarea "Unfortunately not"
type textarea "Deja, ne"
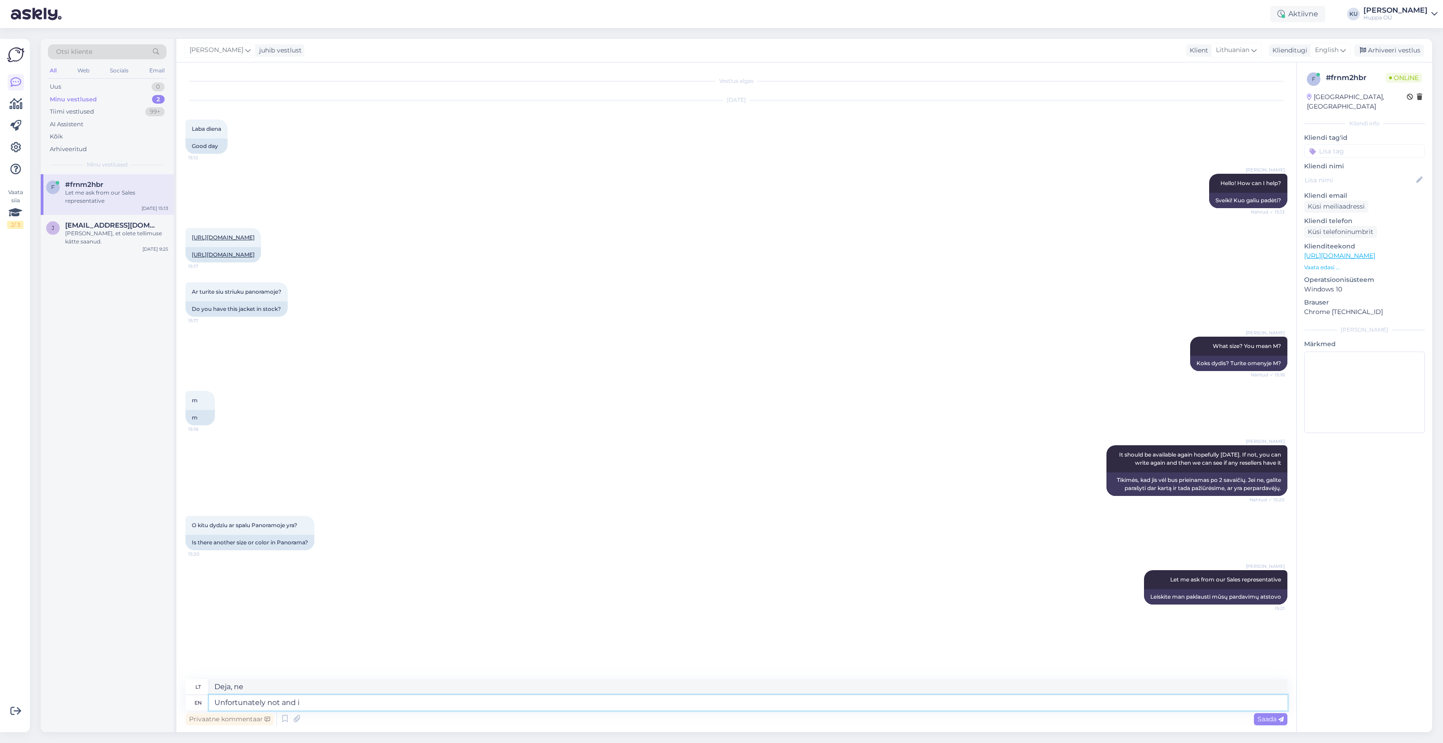
type textarea "Unfortunately not and it"
type textarea "Deja, ne ir"
type textarea "Unfortunately not and it"
type textarea "Deja, ne ir tai"
type textarea "Unfortunately not and it won't"
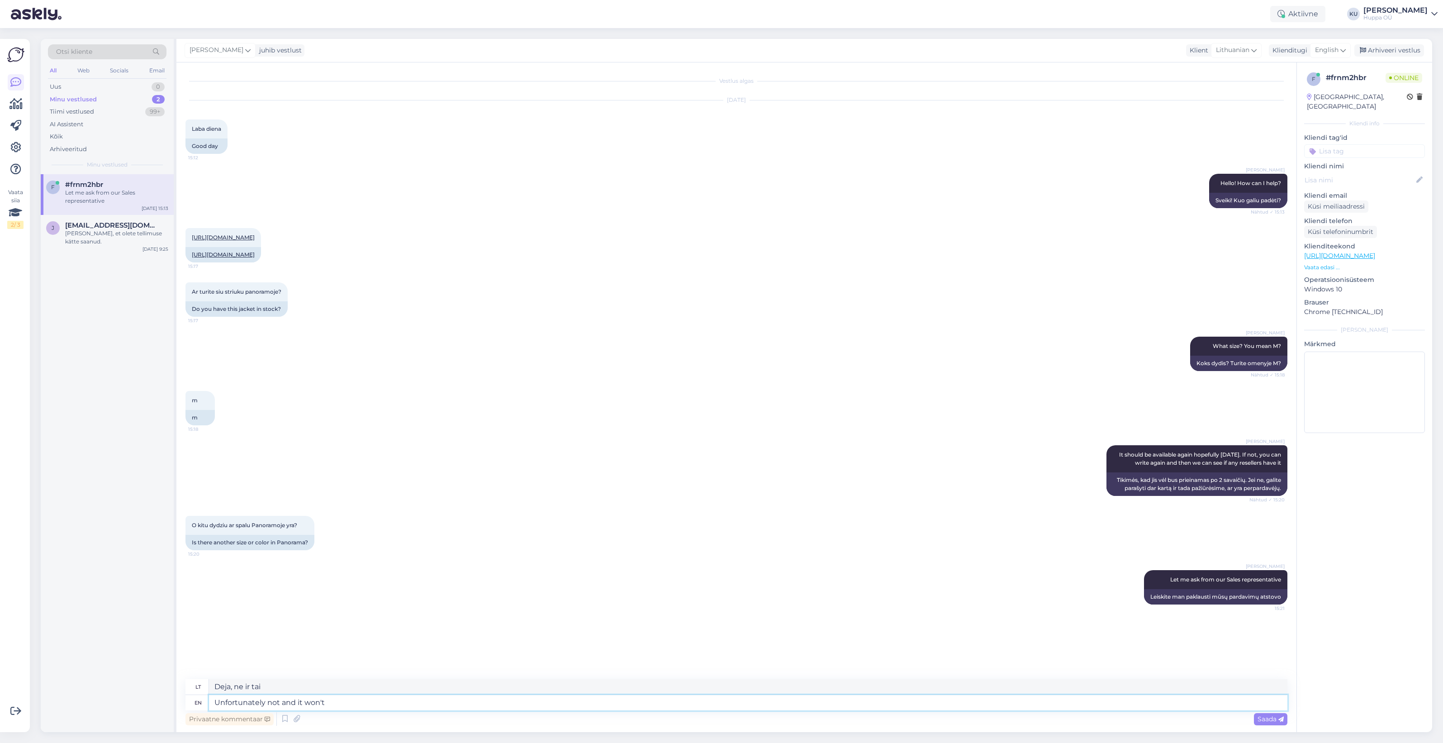
type textarea "Deja, ne ir nebus"
type textarea "Unfortunately not and it won't be in"
type textarea "Deja, ne ir nebus."
type textarea "Unfortunately not and it w"
type textarea "Deja, ne ir nebus"
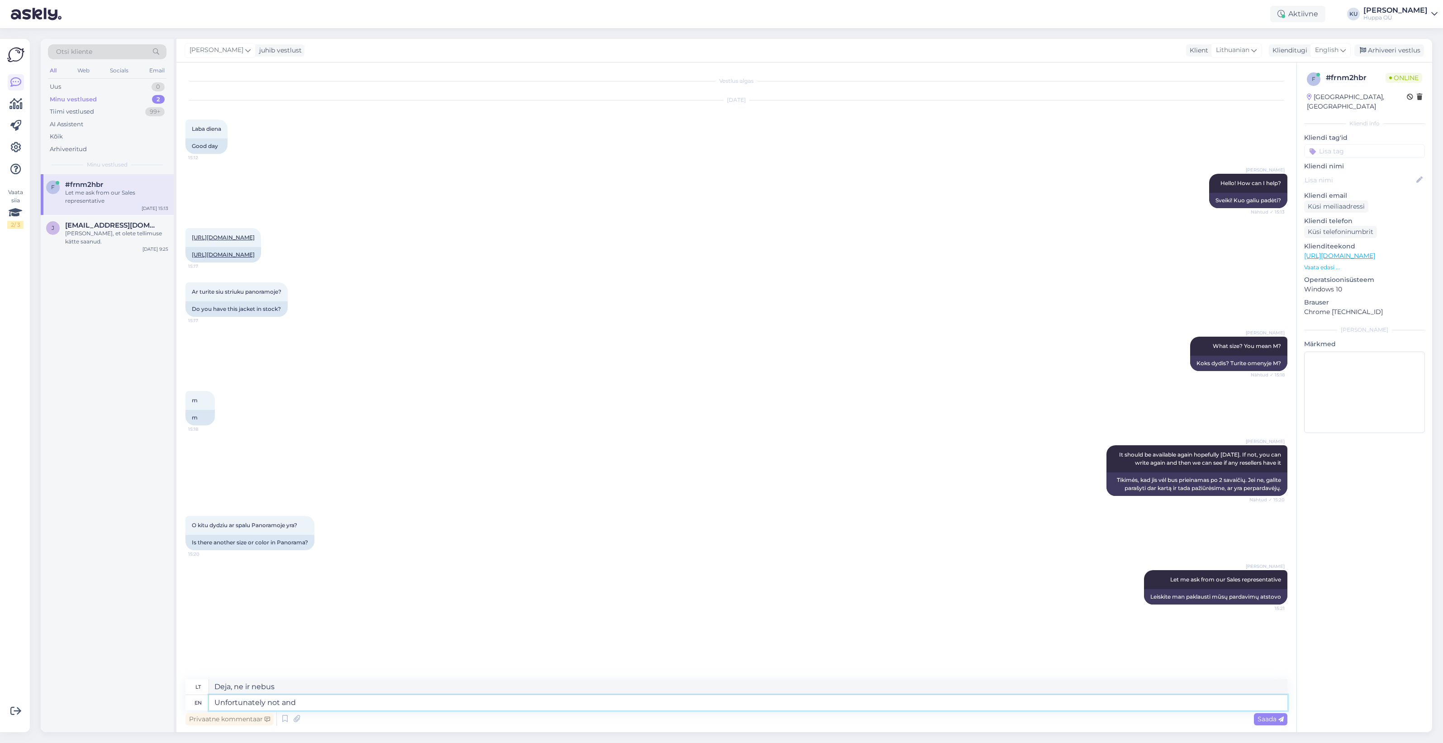
type textarea "Unfortunately not an"
type textarea "Deja, ne ir"
type textarea "Unfortunately not"
type textarea "Deja, ne"
type textarea "Unfortunately not,"
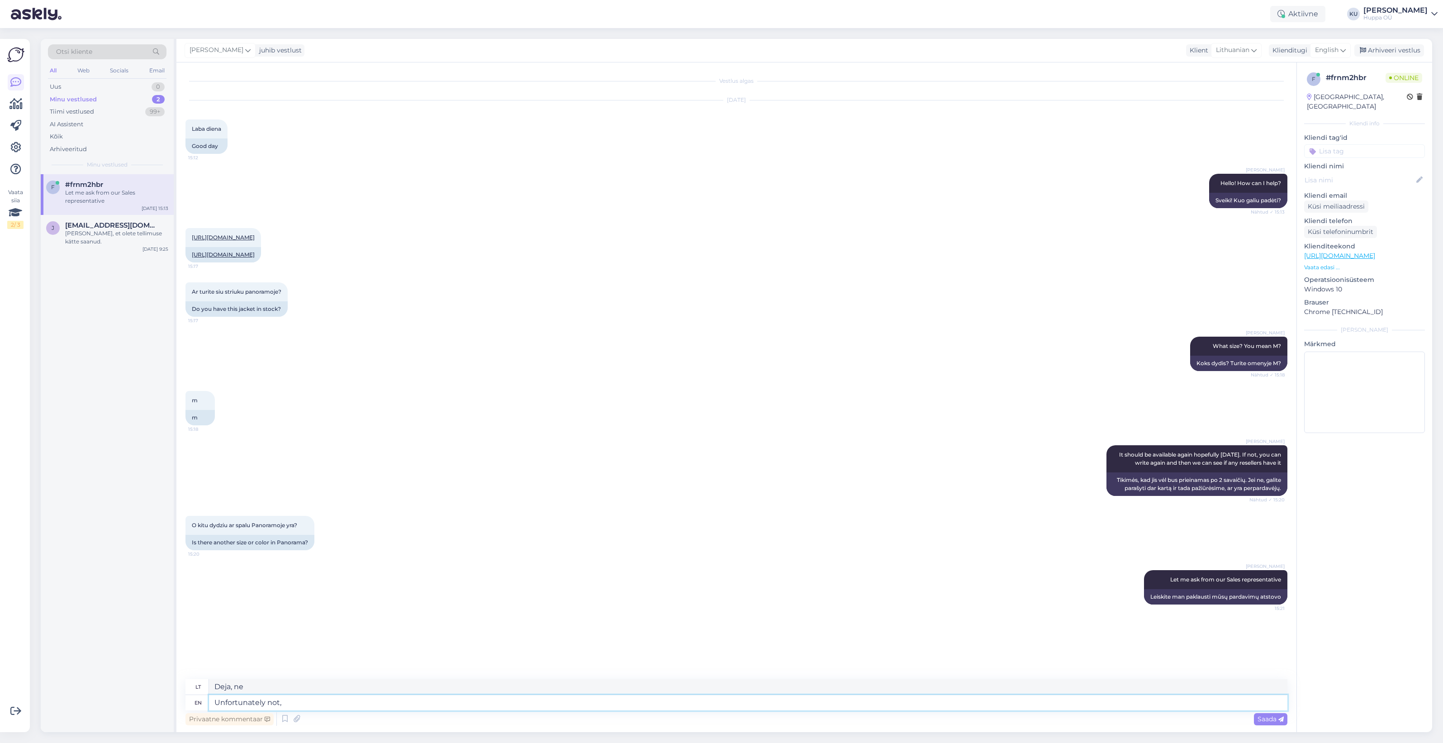
type textarea "Deja, ne,"
type textarea "Unfortunately not, this m"
type textarea "Deja, ne, šis"
type textarea "Unfortunately not, this modelis"
type textarea "Deja, ne šis modelis"
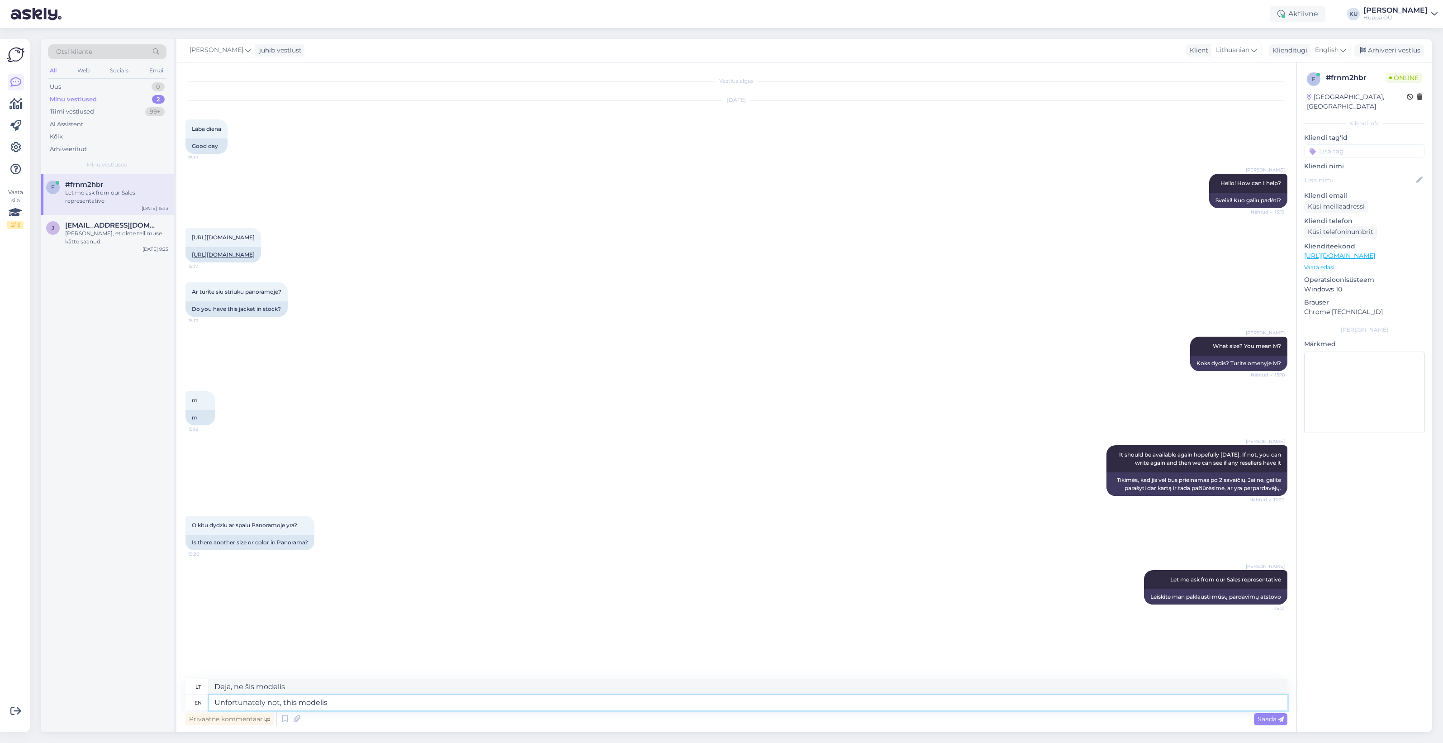
type textarea "Unfortunately not, this modeli"
type textarea "Deja, ne, šis modelis"
type textarea "Unfortunately not, this model i"
type textarea "Deja, ne šis modelis"
type textarea "Unfortunately not, this model isn't"
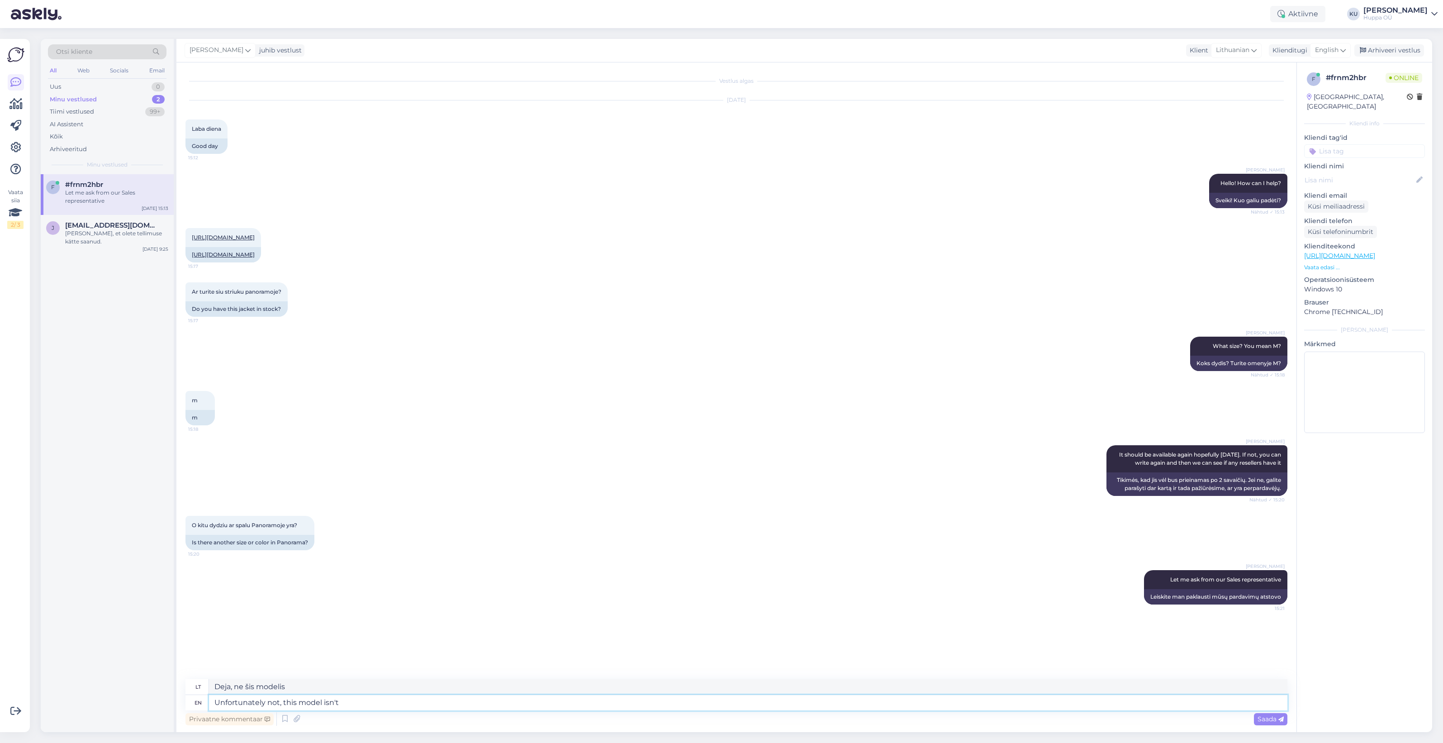
type textarea "Deja, ne, šis modelis nėra"
type textarea "Unfortunately not, this model isn't in"
type textarea "Deja, ne, šio modelio nėra."
type textarea "Unfortunately not, this model isn't in Panorama"
type textarea "Deja, ne, šio modelio nėra „Panoramoje“."
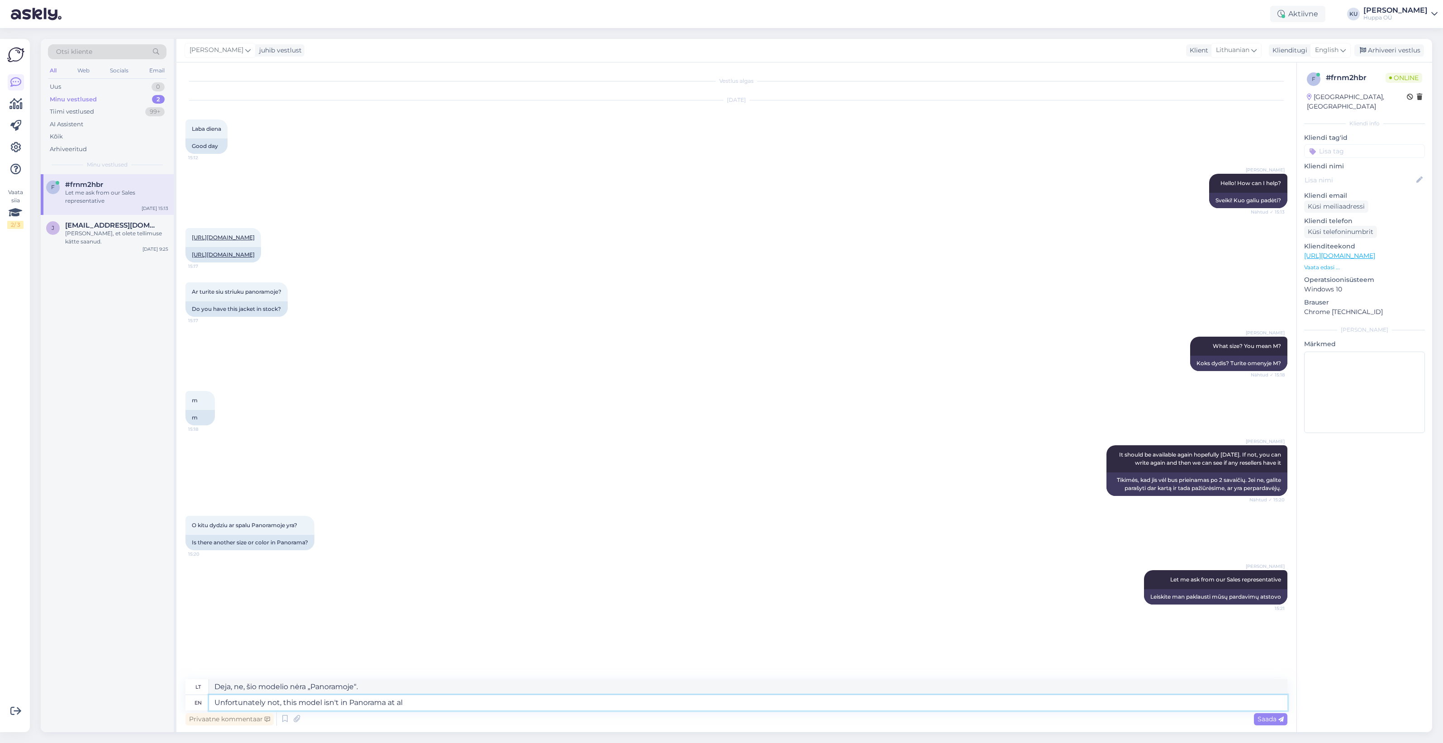
type textarea "Unfortunately not, this model isn't in Panorama at all"
type textarea "Deja, ne, šio modelio Panoramoje visai nėra."
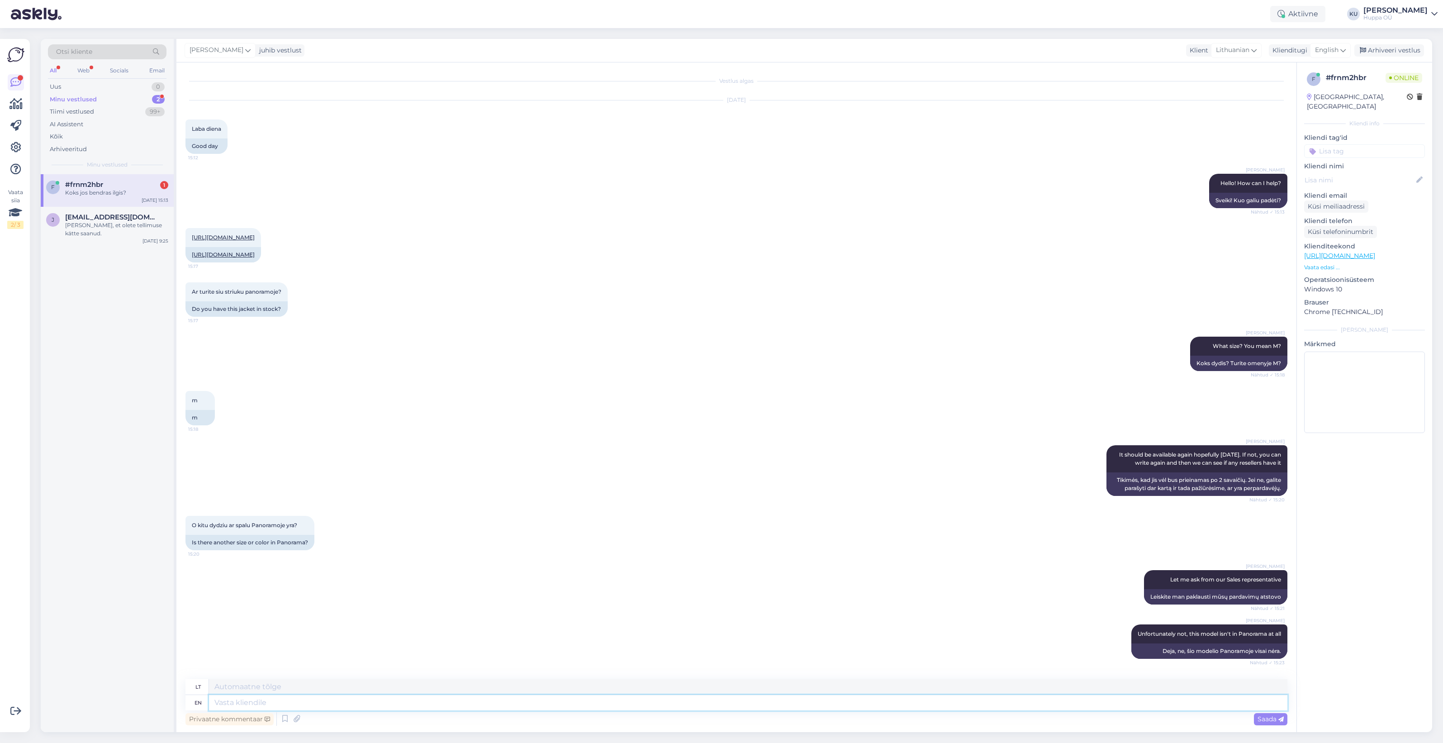
scroll to position [51, 0]
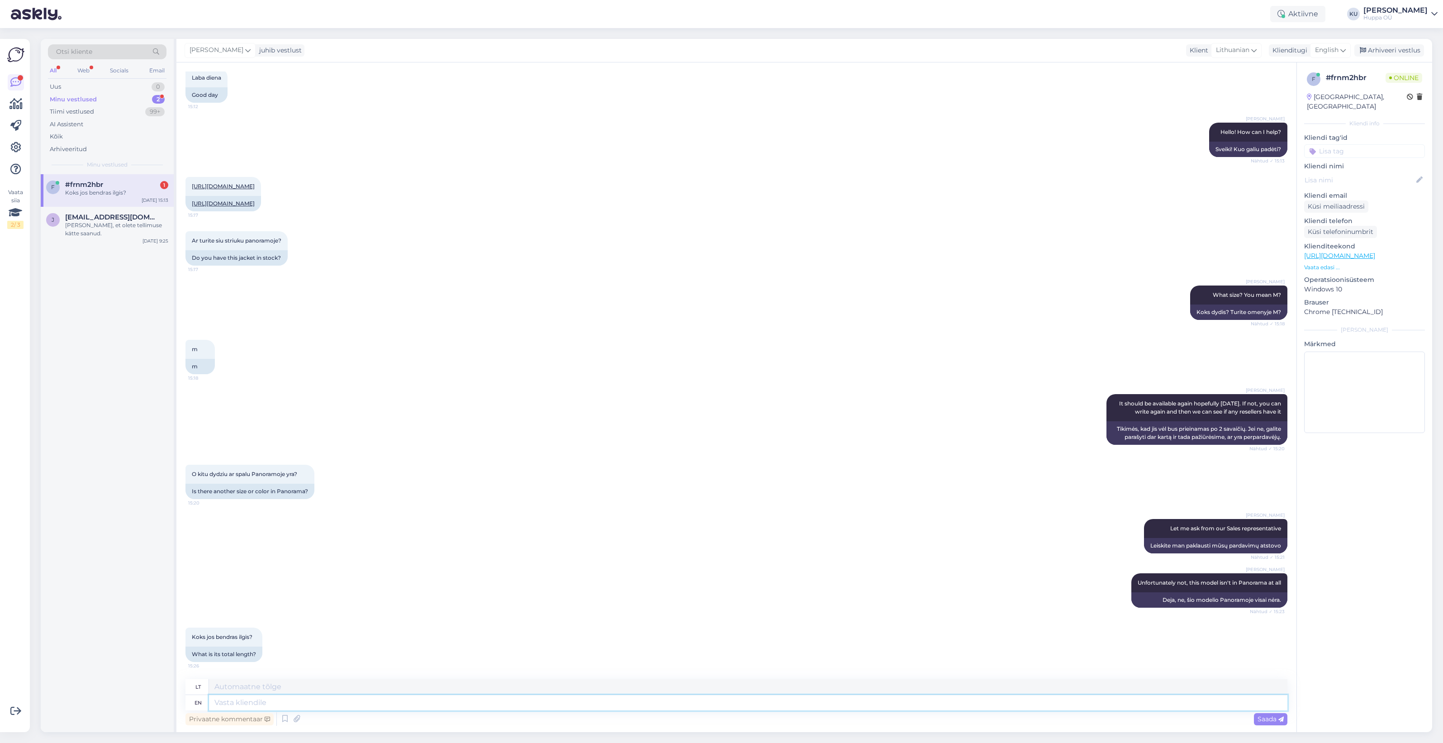
click at [241, 704] on textarea at bounding box center [748, 702] width 1078 height 15
type textarea "114cm"
type textarea "114 cm"
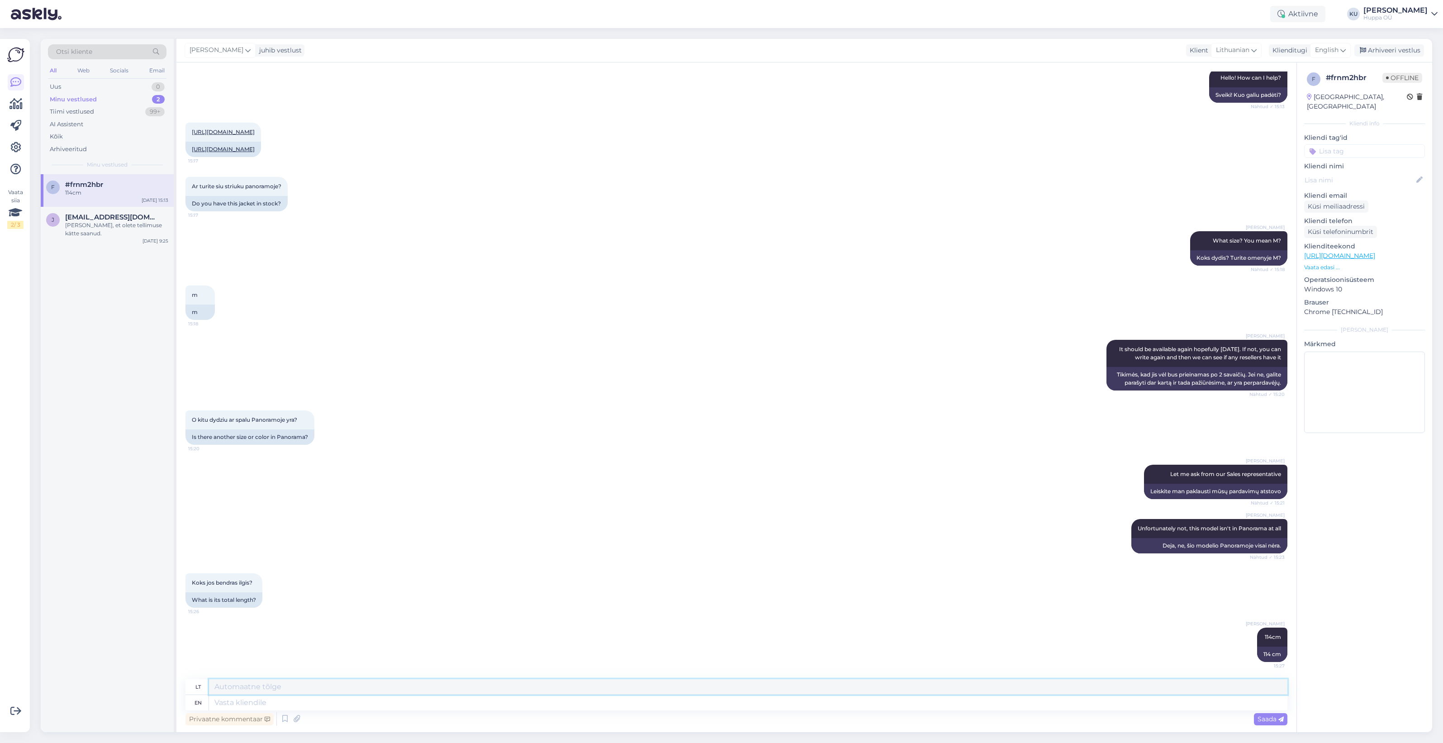
click at [267, 693] on textarea at bounding box center [748, 686] width 1078 height 15
click at [272, 700] on textarea at bounding box center [748, 702] width 1078 height 15
click at [242, 702] on textarea at bounding box center [748, 702] width 1078 height 15
paste textarea "https://mamaplius.lt/moteriskas-zieminis-paltas-nina-1/"
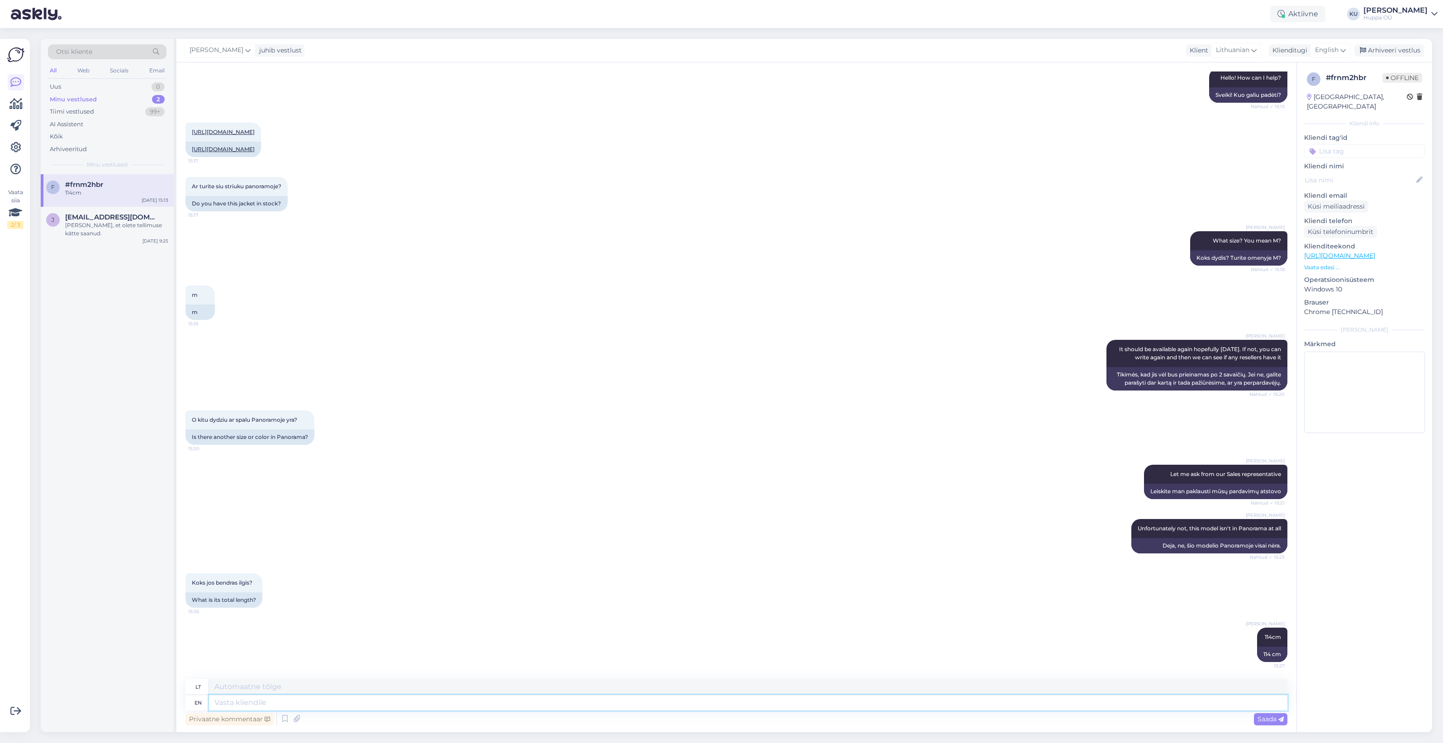
type textarea "https://mamaplius.lt/moteriskas-zieminis-paltas-nina-1/"
